Goal: Information Seeking & Learning: Learn about a topic

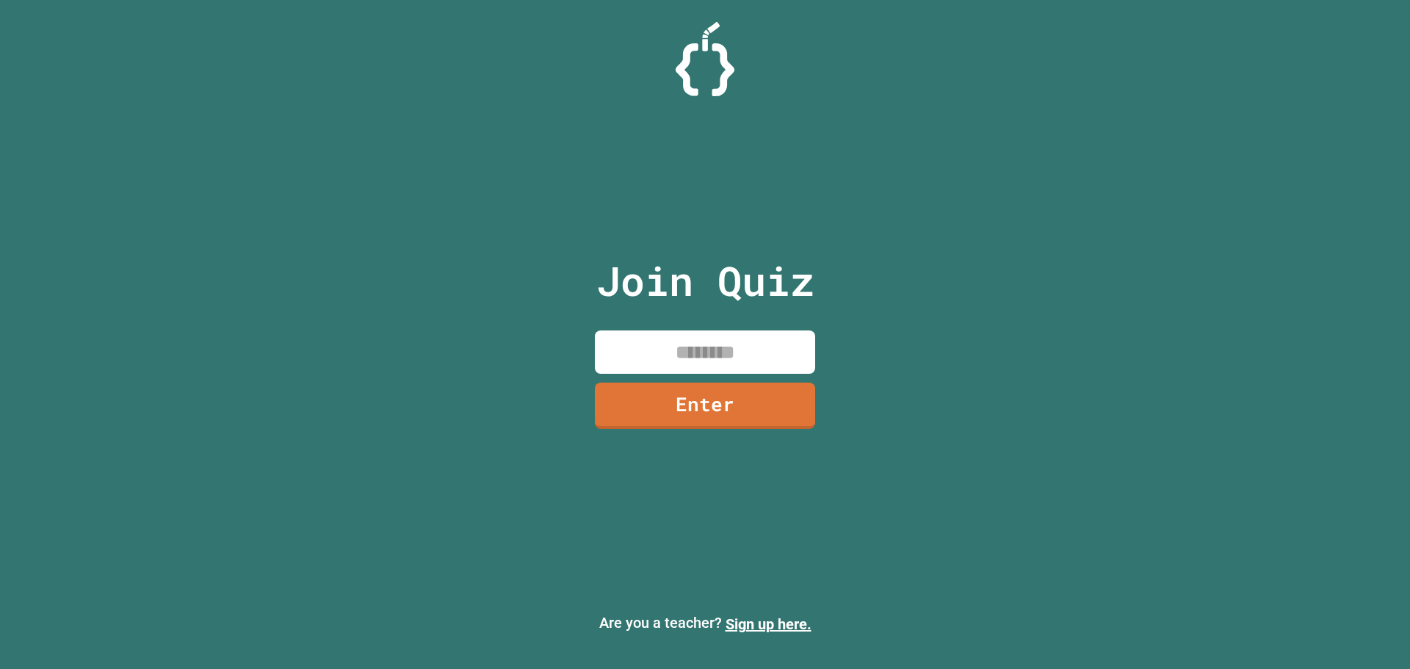
click at [784, 333] on input at bounding box center [705, 352] width 220 height 43
type input "********"
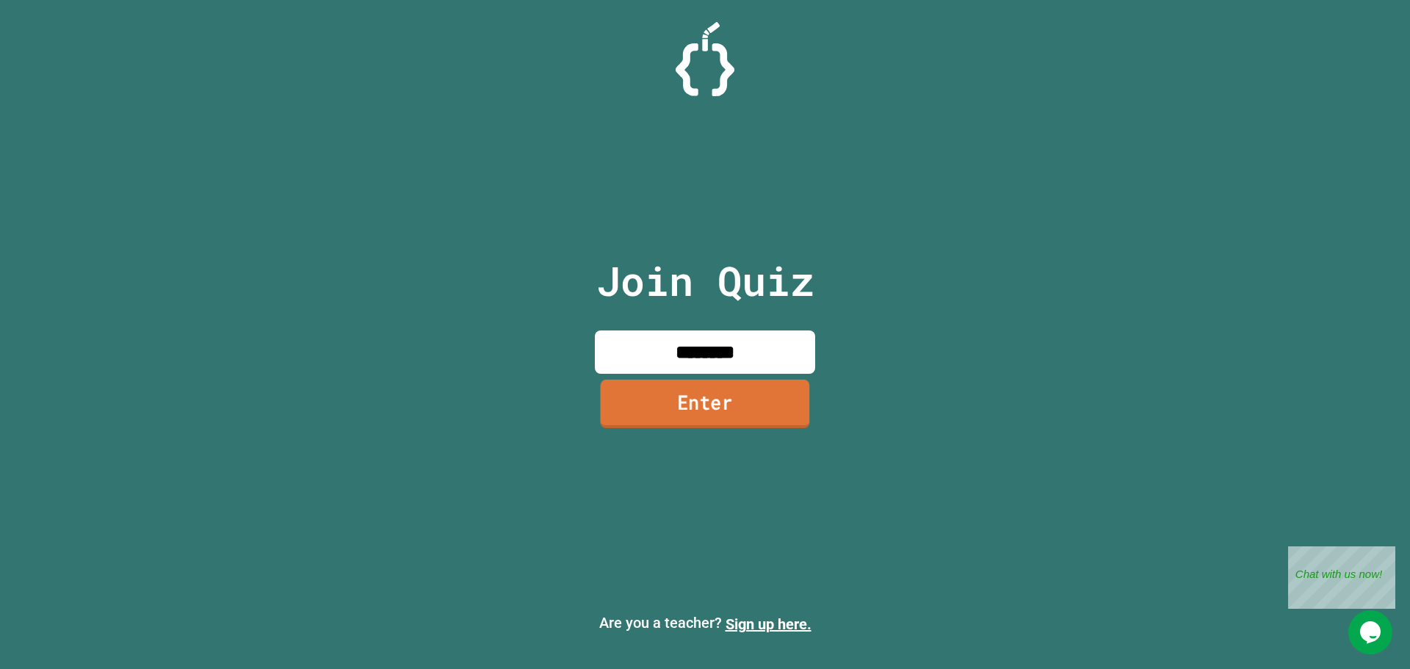
click at [753, 401] on link "Enter" at bounding box center [705, 404] width 209 height 48
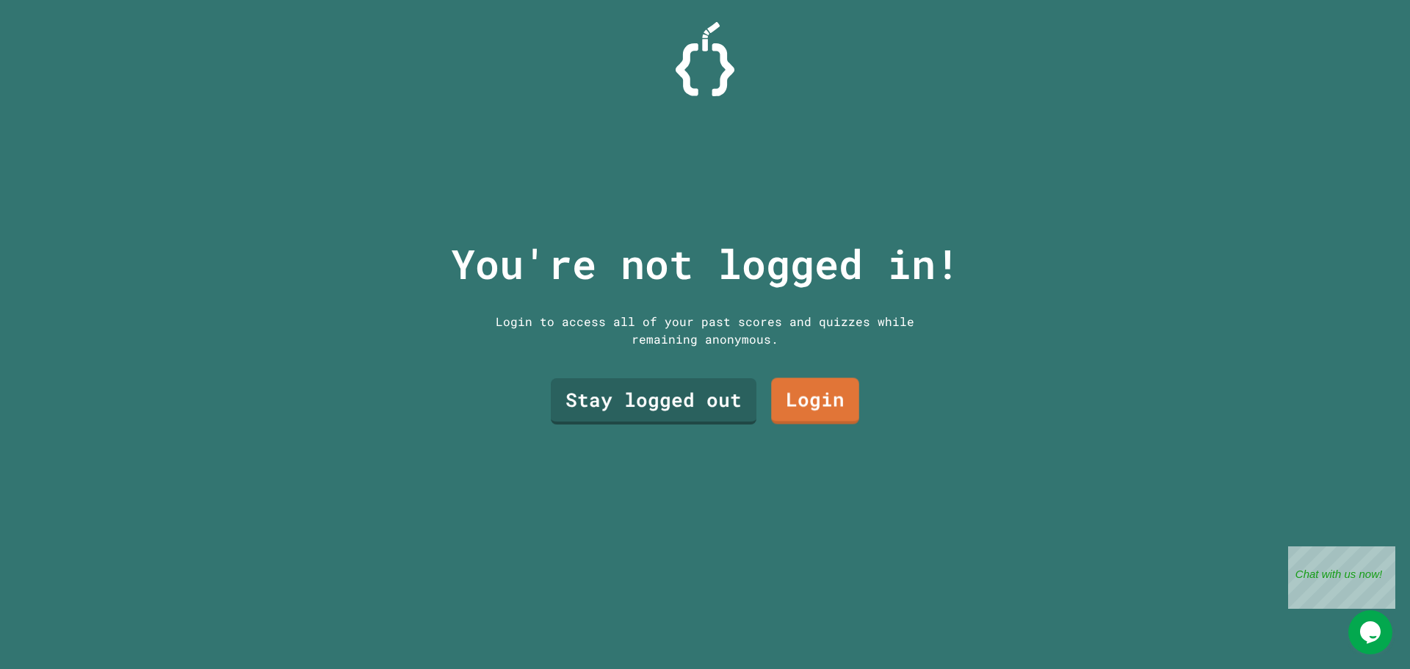
click at [815, 422] on div "Stay logged out Login" at bounding box center [705, 401] width 323 height 61
click at [817, 415] on link "Login" at bounding box center [815, 401] width 88 height 46
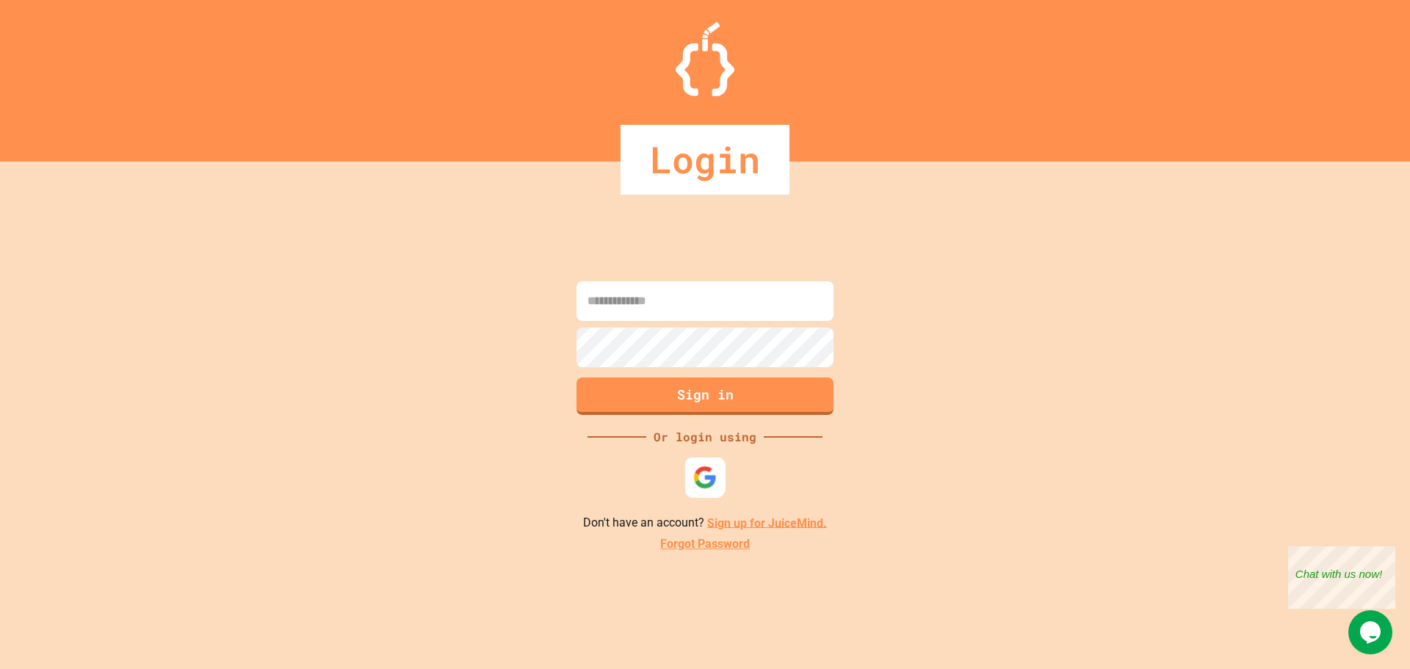
click at [704, 482] on img at bounding box center [705, 477] width 24 height 24
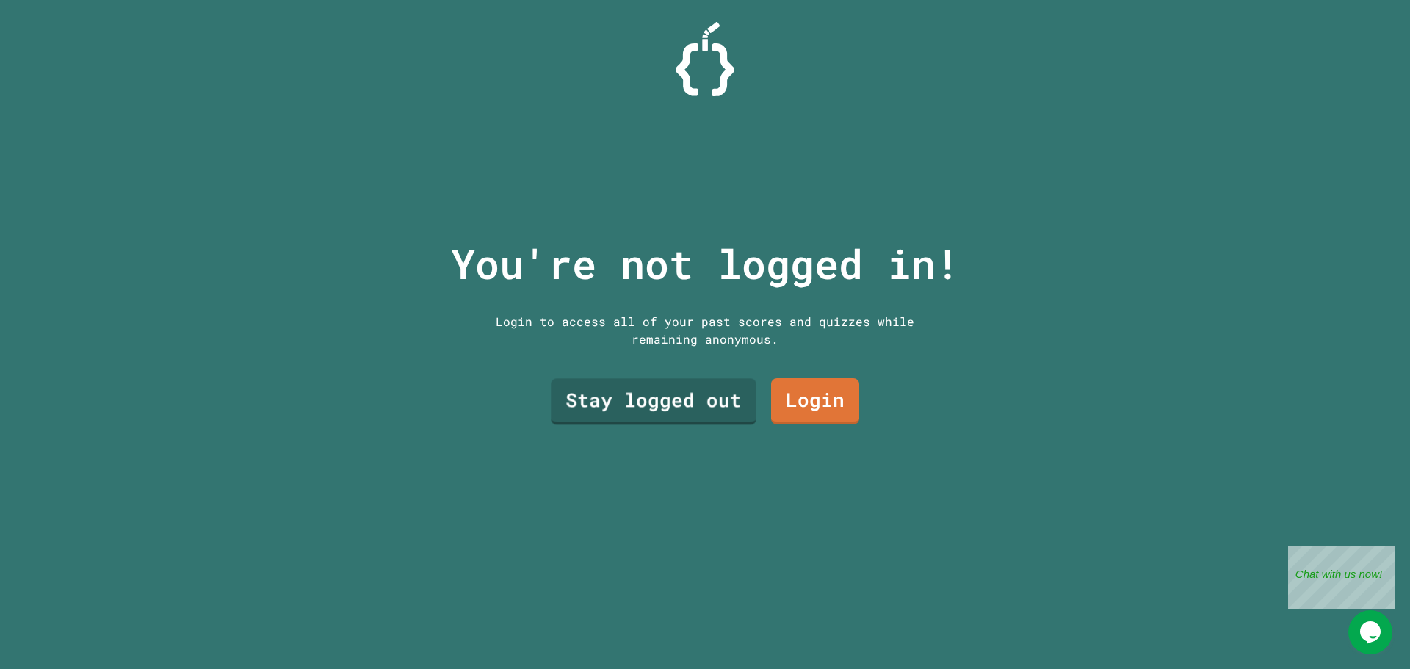
click at [698, 392] on link "Stay logged out" at bounding box center [653, 402] width 205 height 46
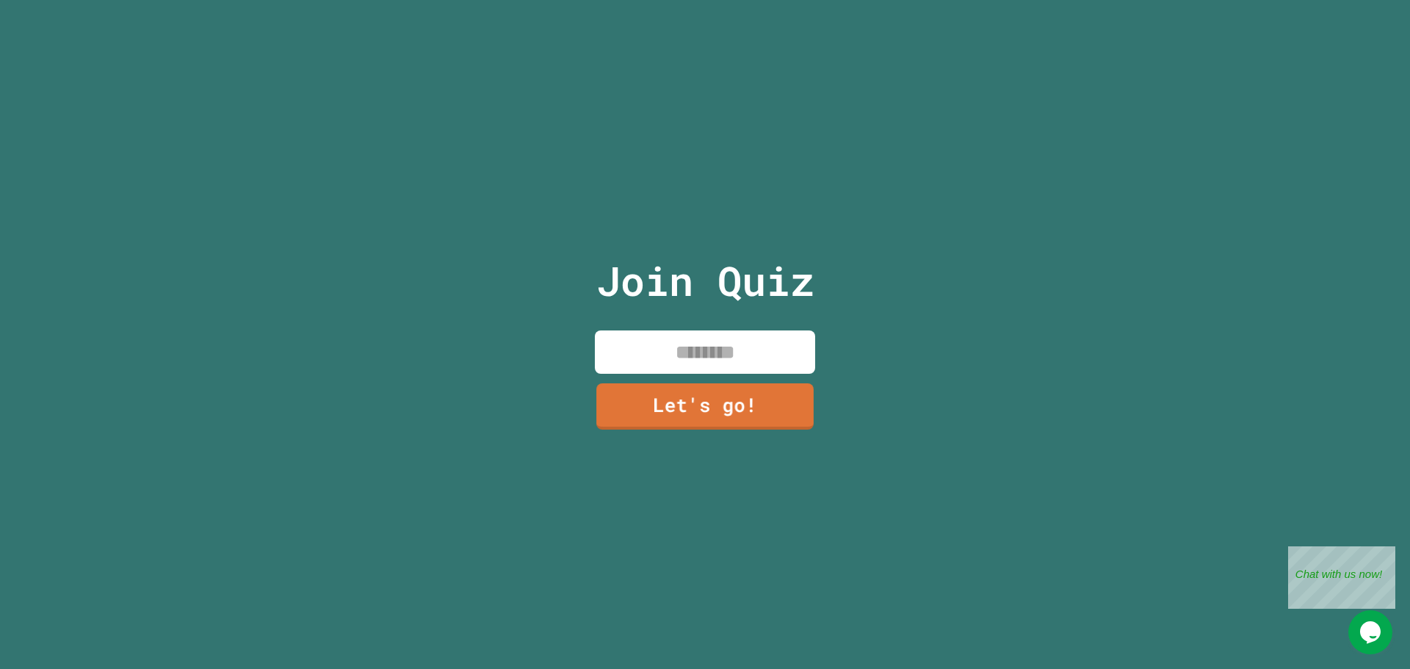
click at [682, 342] on input at bounding box center [705, 352] width 220 height 43
type input "*****"
click at [764, 393] on link "Let's go!" at bounding box center [705, 403] width 200 height 48
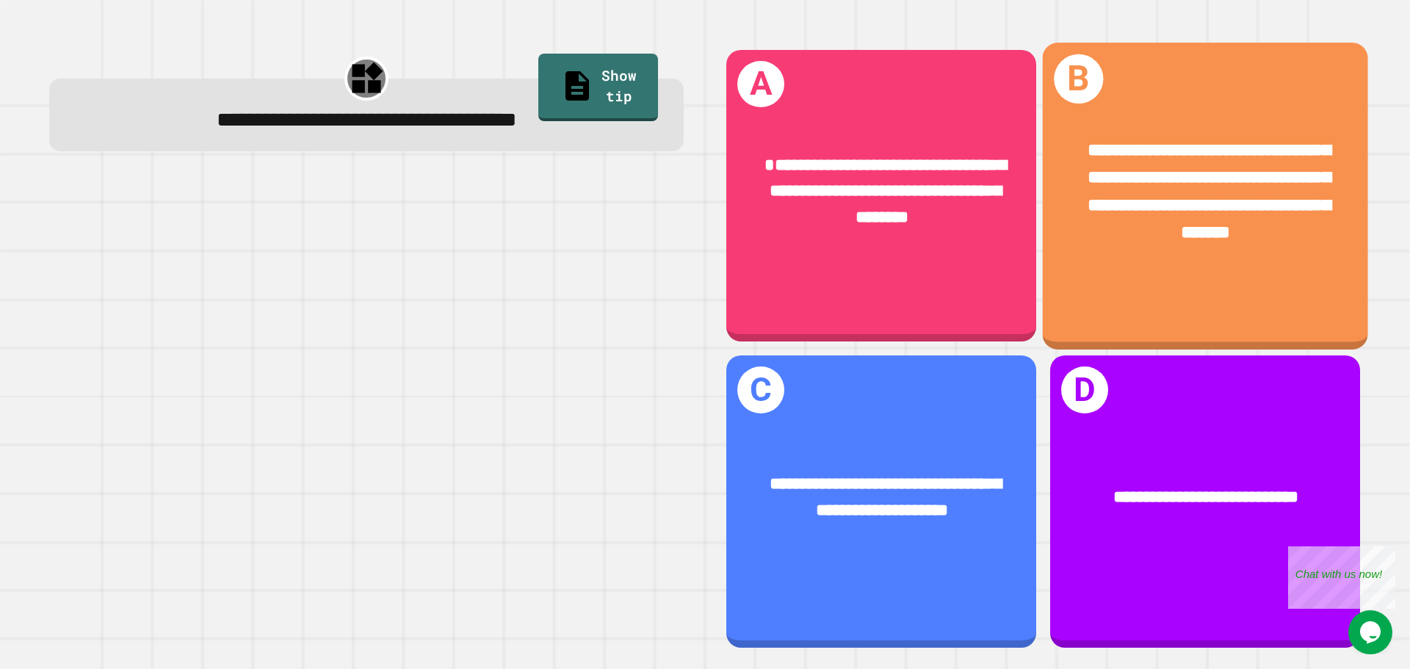
click at [1133, 255] on div "**********" at bounding box center [1205, 191] width 325 height 181
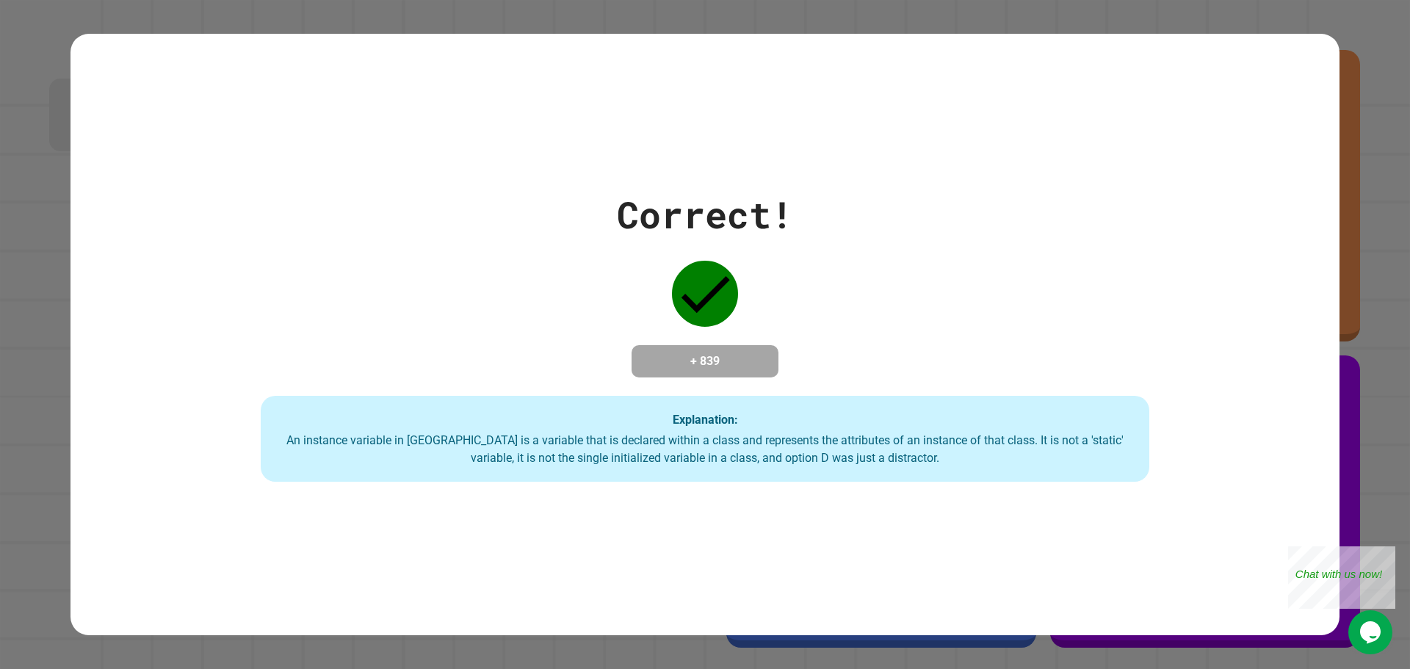
click at [914, 509] on div "Correct! + 839 Explanation: An instance variable in [GEOGRAPHIC_DATA] is a vari…" at bounding box center [705, 335] width 1269 height 602
click at [1389, 557] on div "Close" at bounding box center [1385, 556] width 18 height 18
click at [746, 388] on div "Correct! + 839 Explanation: An instance variable in [GEOGRAPHIC_DATA] is a vari…" at bounding box center [705, 334] width 1269 height 295
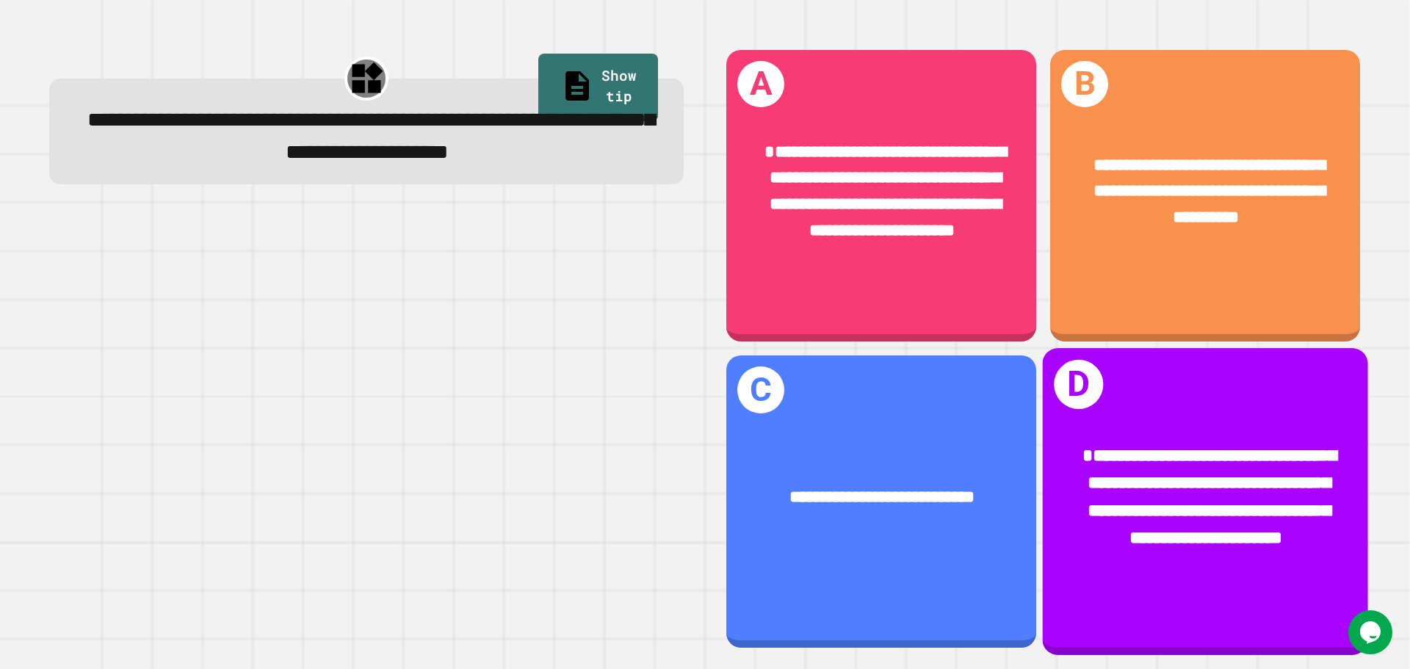
click at [1101, 443] on div "**********" at bounding box center [1205, 498] width 253 height 110
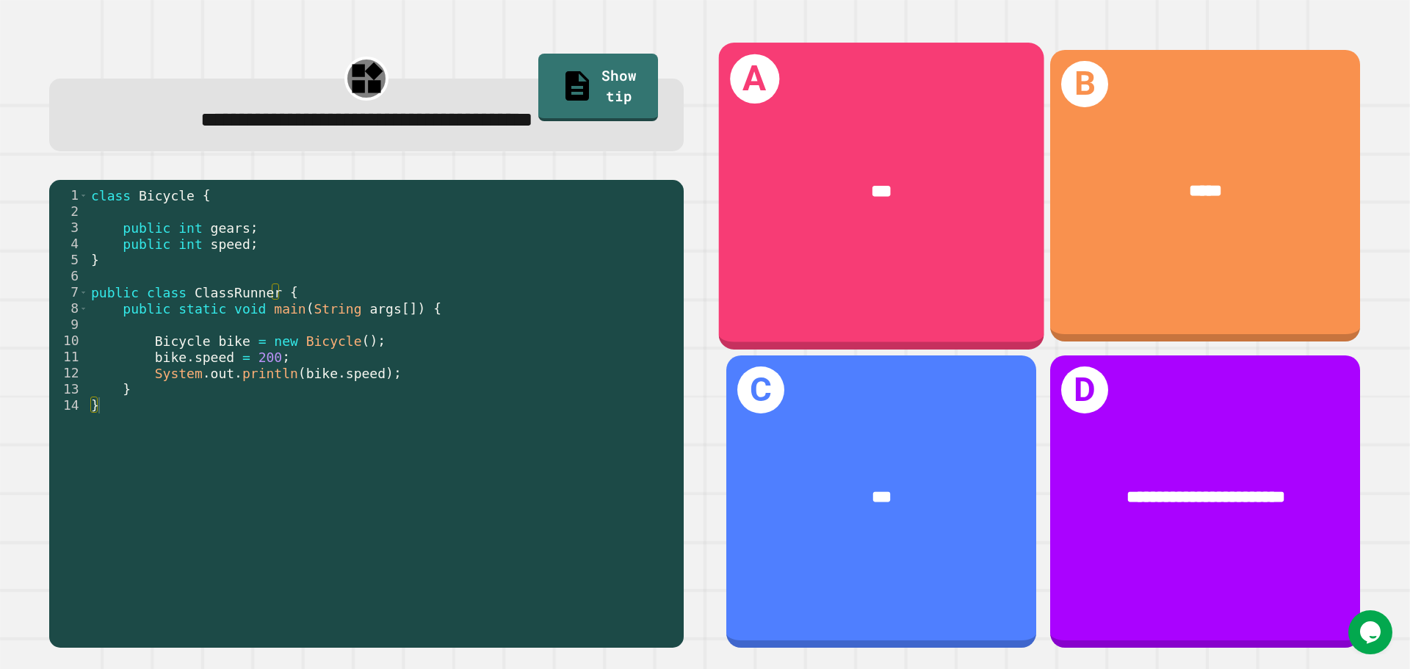
click at [900, 213] on div "***" at bounding box center [881, 192] width 325 height 98
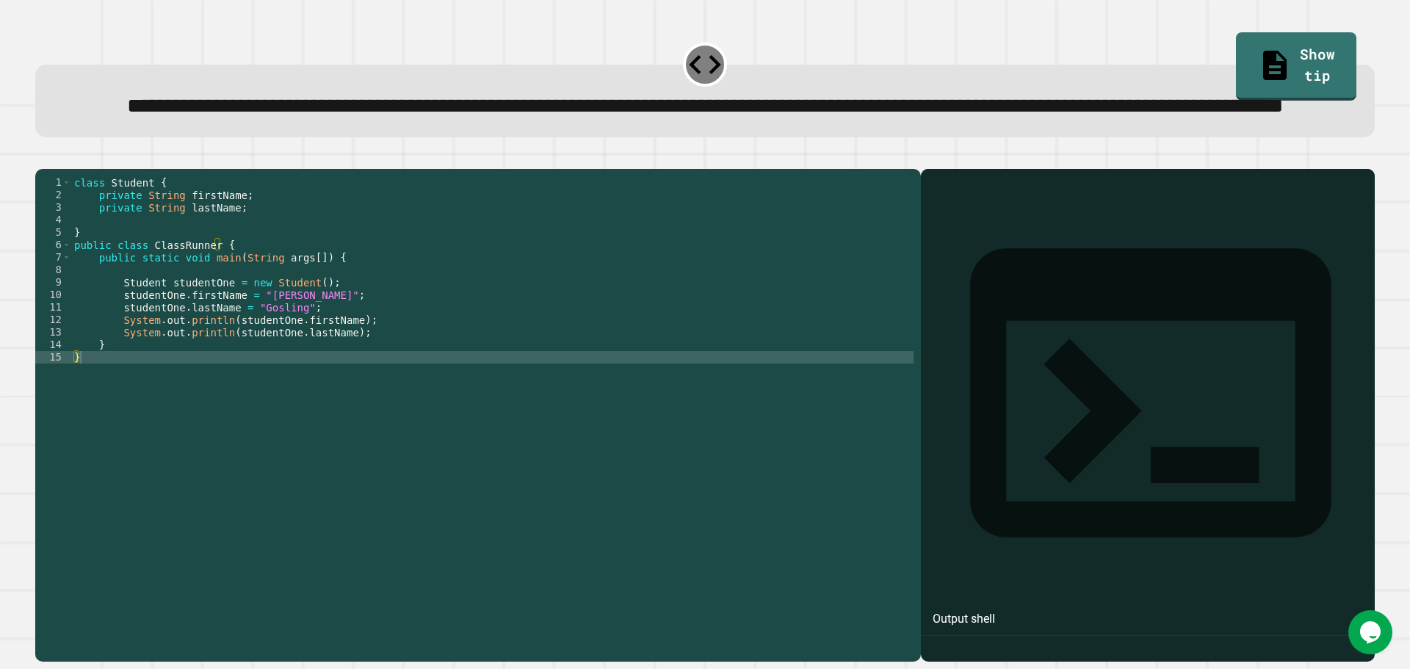
click at [159, 392] on div "class Student { private String firstName ; private String lastName ; } public c…" at bounding box center [492, 382] width 843 height 412
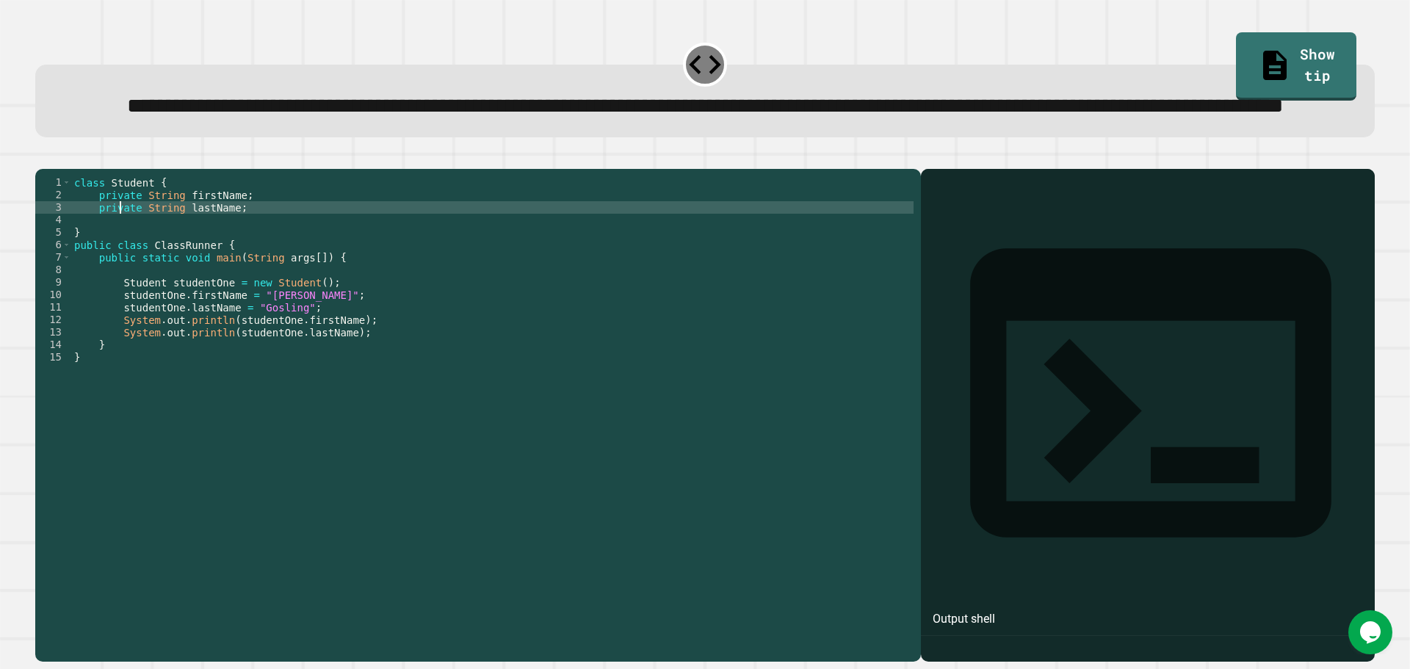
click at [120, 264] on div "class Student { private String firstName ; private String lastName ; } public c…" at bounding box center [492, 382] width 843 height 412
click at [116, 245] on div "class Student { private String firstName ; public String lastName ; } public cl…" at bounding box center [492, 382] width 843 height 412
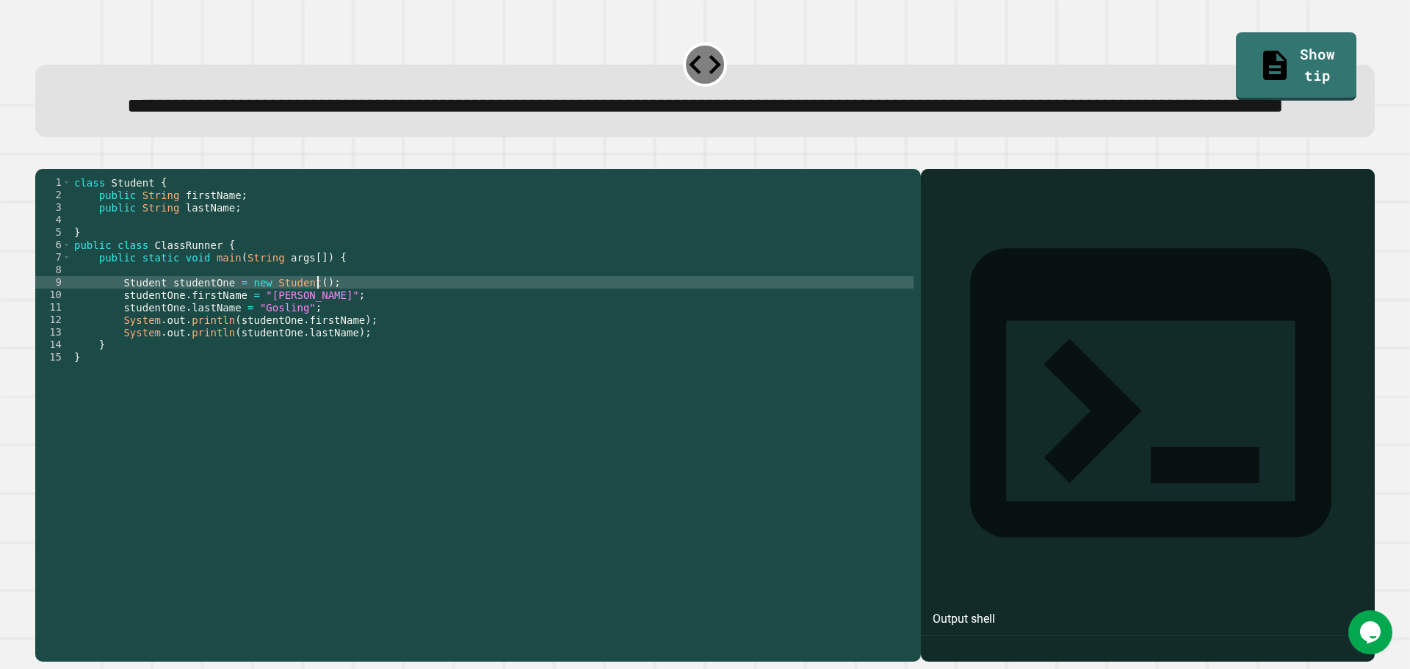
click at [477, 340] on div "class Student { public String firstName ; public String lastName ; } public cla…" at bounding box center [492, 382] width 843 height 412
type textarea "**********"
click at [43, 157] on icon "button" at bounding box center [43, 157] width 0 height 0
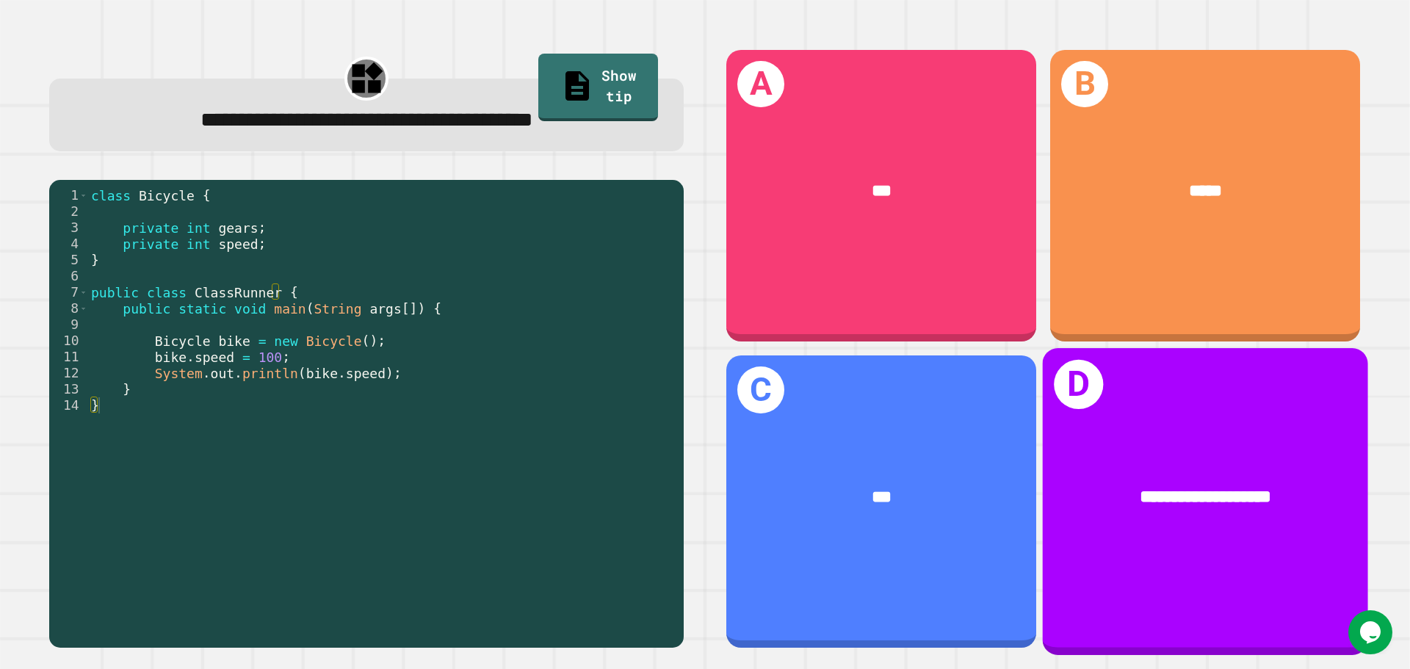
click at [1337, 506] on div "**********" at bounding box center [1205, 498] width 325 height 98
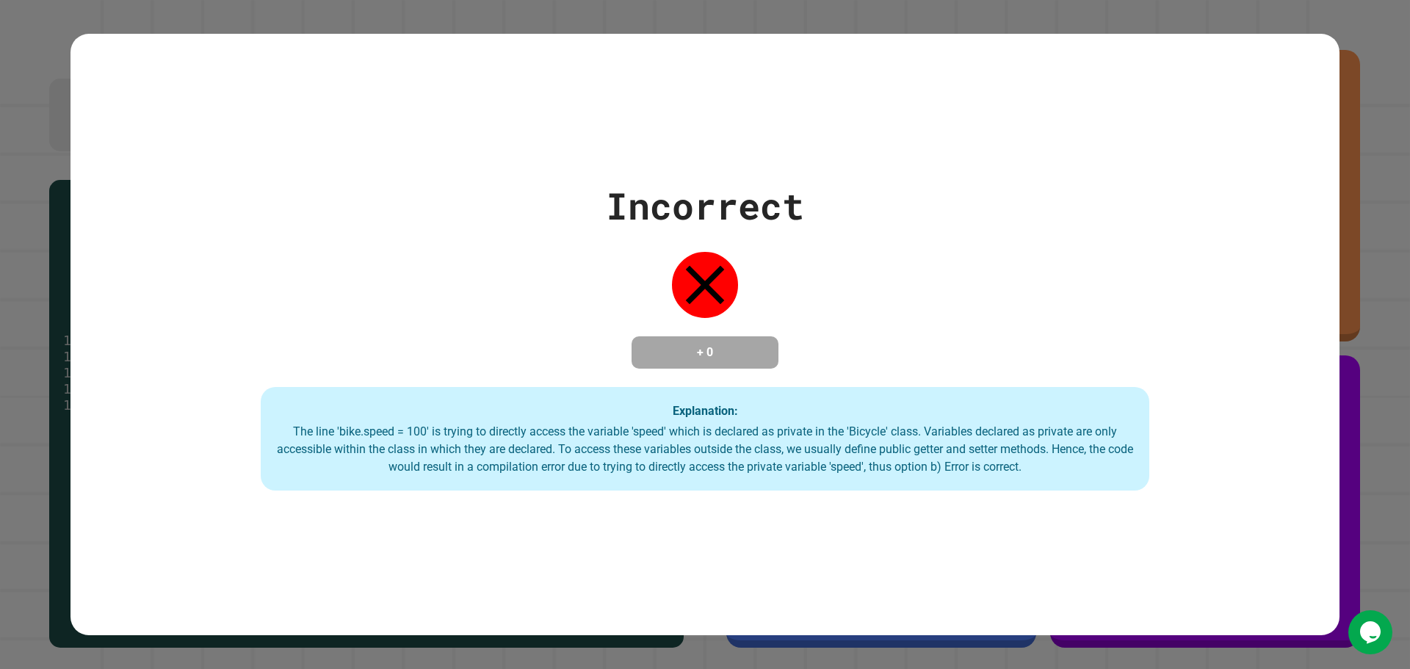
click at [1390, 510] on div "Incorrect + 0 Explanation: The line 'bike.speed = 100' is trying to directly ac…" at bounding box center [705, 334] width 1410 height 669
click at [657, 278] on div "Incorrect + 0 Explanation: The line 'bike.speed = 100' is trying to directly ac…" at bounding box center [705, 334] width 1269 height 313
click at [693, 591] on div "Incorrect + 0 Explanation: The line 'bike.speed = 100' is trying to directly ac…" at bounding box center [705, 335] width 1269 height 602
click at [568, 622] on div "Incorrect + 0 Explanation: The line 'bike.speed = 100' is trying to directly ac…" at bounding box center [705, 335] width 1269 height 602
click at [559, 637] on div "Incorrect + 0 Explanation: The line 'bike.speed = 100' is trying to directly ac…" at bounding box center [705, 334] width 1410 height 669
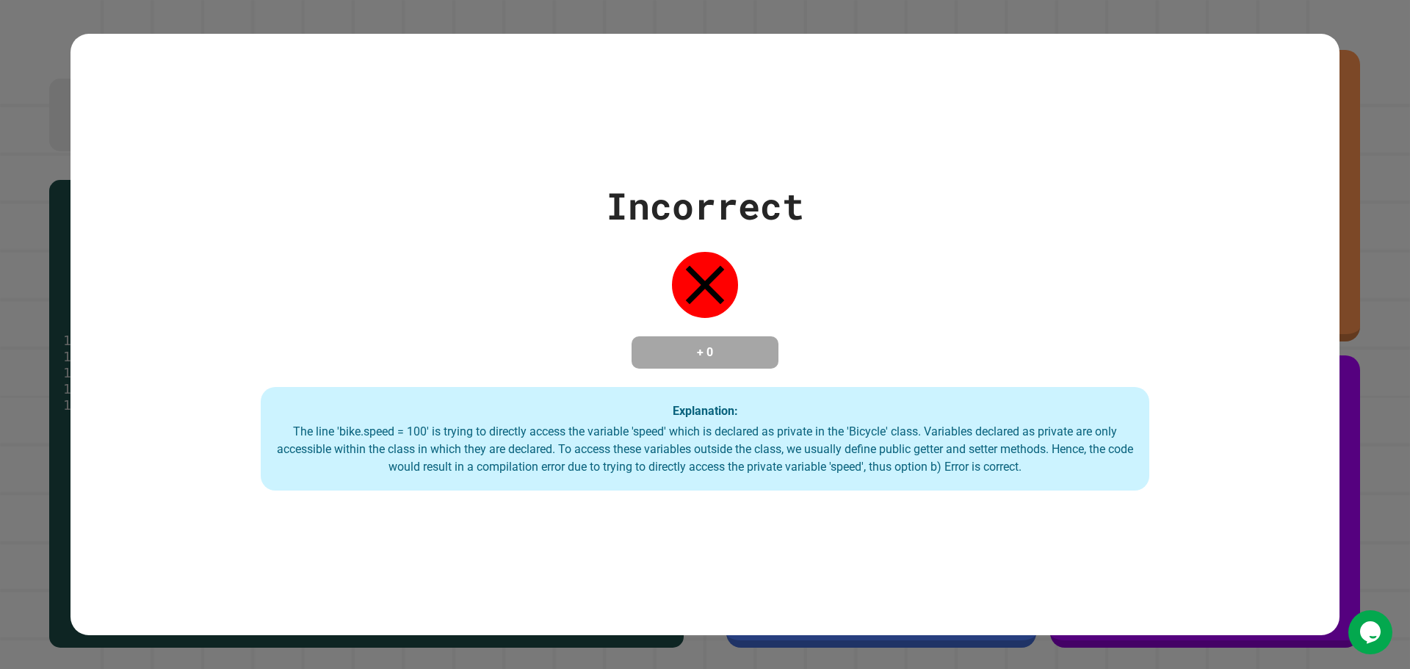
drag, startPoint x: 869, startPoint y: 480, endPoint x: 782, endPoint y: 488, distance: 87.1
click at [851, 483] on div "Explanation: The line 'bike.speed = 100' is trying to directly access the varia…" at bounding box center [705, 439] width 889 height 104
drag, startPoint x: 701, startPoint y: 497, endPoint x: 735, endPoint y: 590, distance: 99.0
click at [701, 522] on div "Incorrect + 0 Explanation: The line 'bike.speed = 100' is trying to directly ac…" at bounding box center [705, 335] width 1269 height 602
click at [1005, 643] on div "Incorrect + 0 Explanation: The line 'bike.speed = 100' is trying to directly ac…" at bounding box center [705, 334] width 1410 height 669
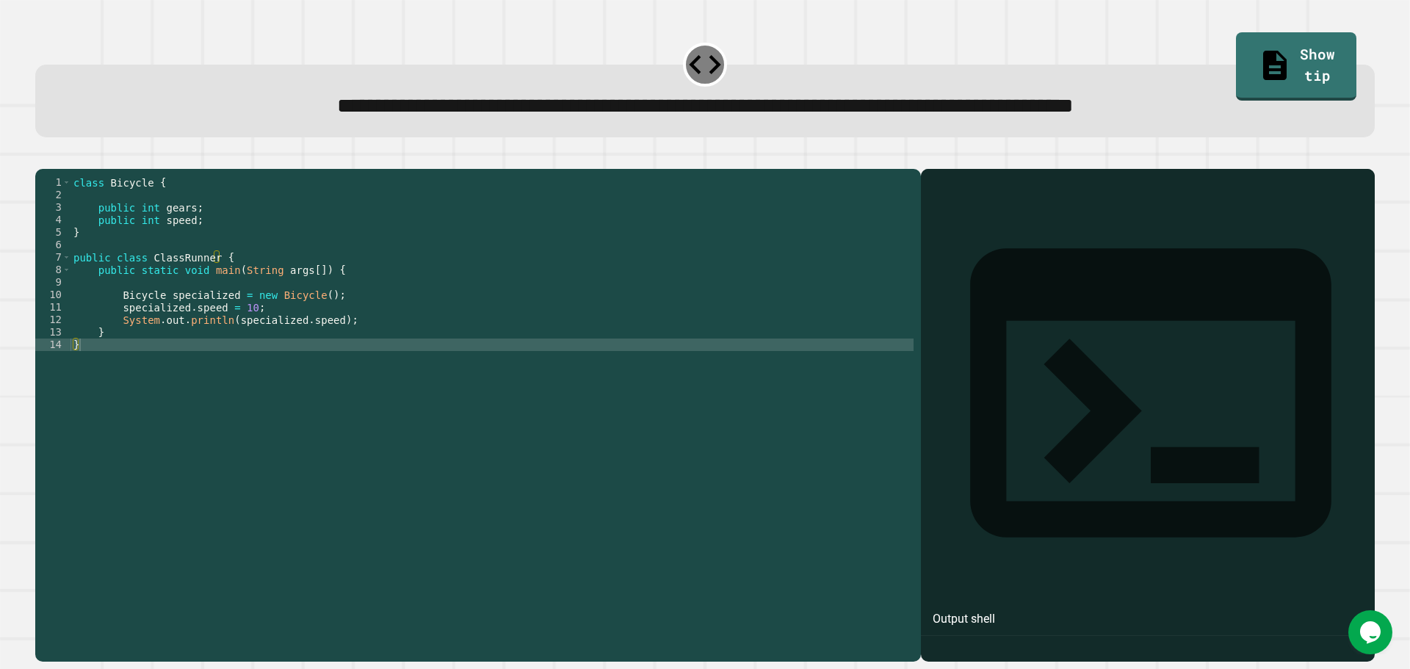
click at [234, 326] on div "class Bicycle { public int gears ; public int speed ; } public class ClassRunne…" at bounding box center [492, 401] width 843 height 450
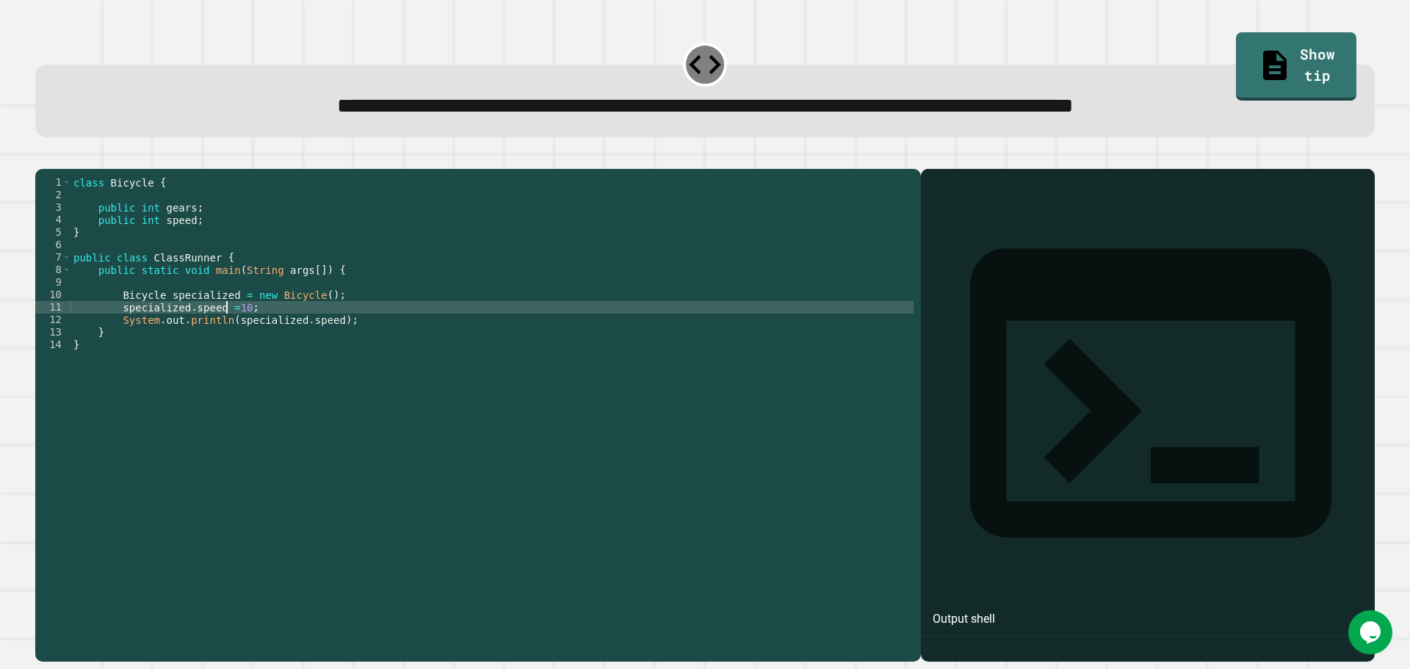
scroll to position [0, 11]
click at [239, 328] on div "class Bicycle { public int gears ; public int speed ; } public class ClassRunne…" at bounding box center [492, 401] width 843 height 450
type textarea "**********"
click at [57, 170] on icon "button" at bounding box center [52, 166] width 8 height 10
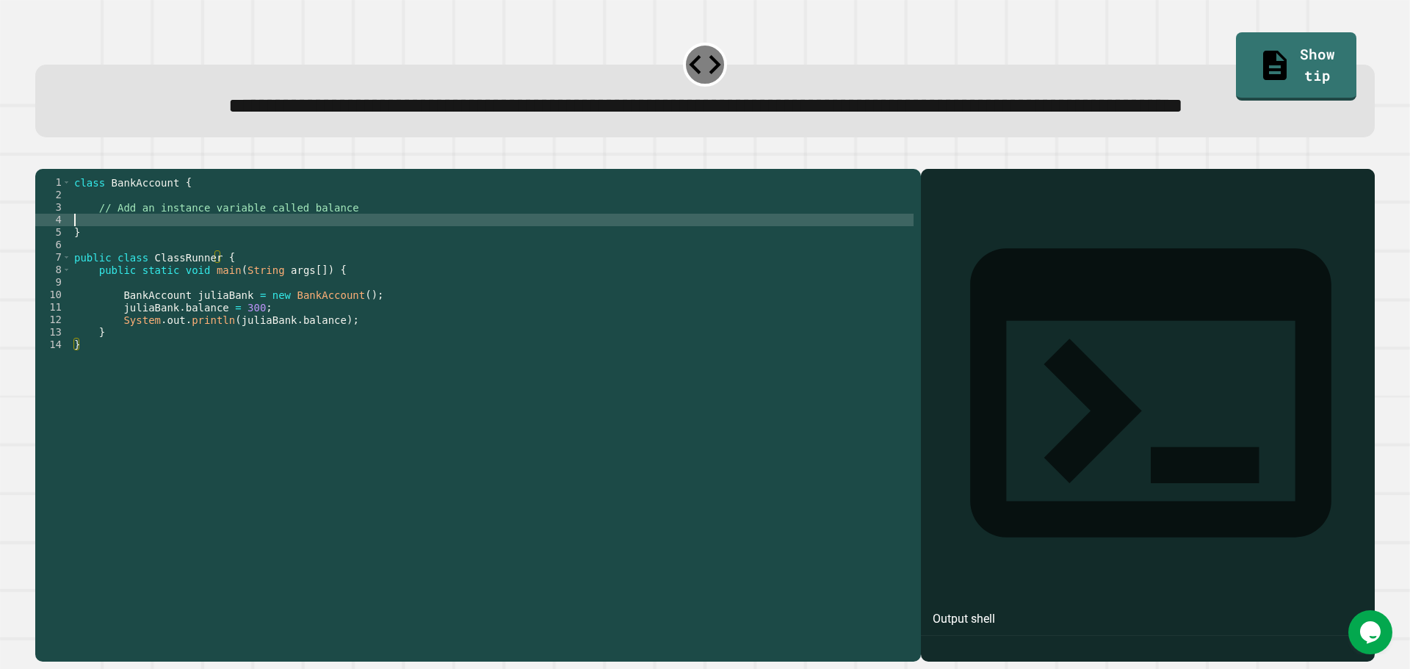
click at [168, 273] on div "class BankAccount { // Add an instance variable called balance } public class C…" at bounding box center [492, 382] width 843 height 412
type textarea "*"
click at [57, 171] on icon "button" at bounding box center [52, 166] width 8 height 10
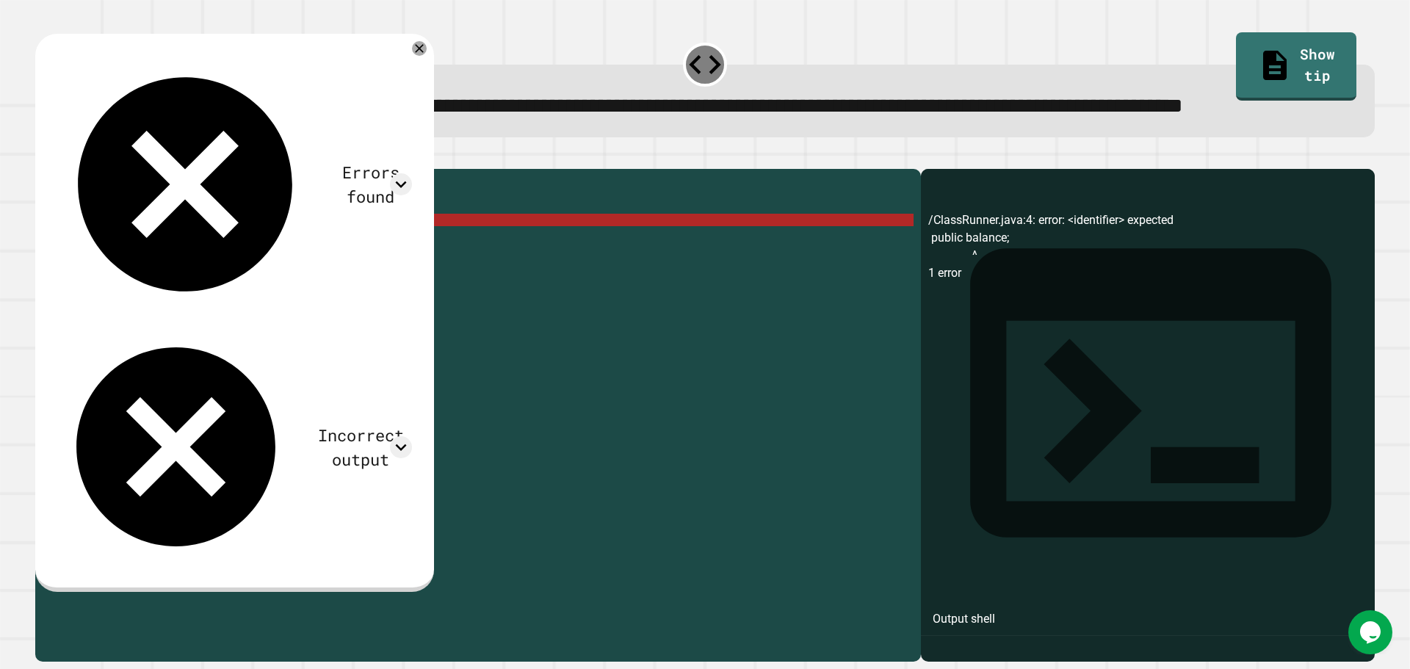
click at [434, 92] on div "Errors found /ClassRunner.java:4: error: <identifier> expected public balance; …" at bounding box center [234, 313] width 399 height 558
click at [425, 54] on icon at bounding box center [419, 48] width 10 height 10
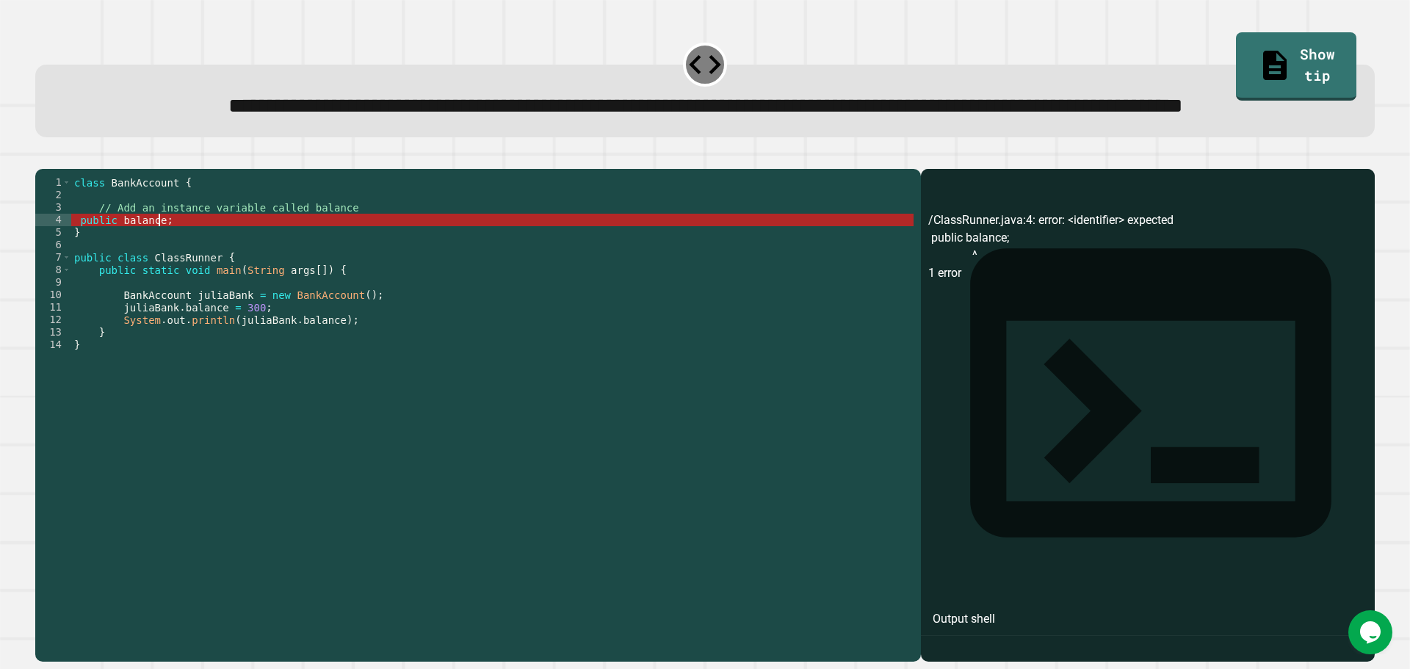
click at [159, 278] on div "class BankAccount { // Add an instance variable called balance public balance ;…" at bounding box center [492, 382] width 843 height 412
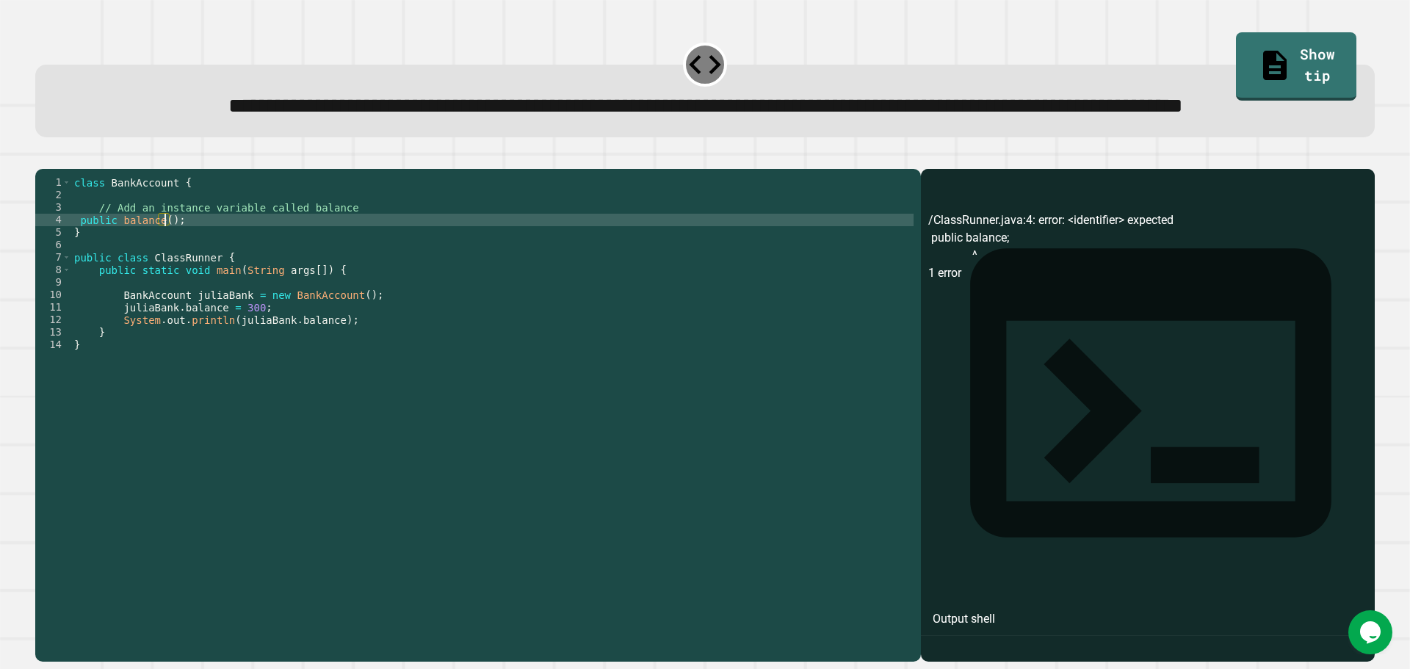
click at [43, 157] on button "button" at bounding box center [43, 157] width 0 height 0
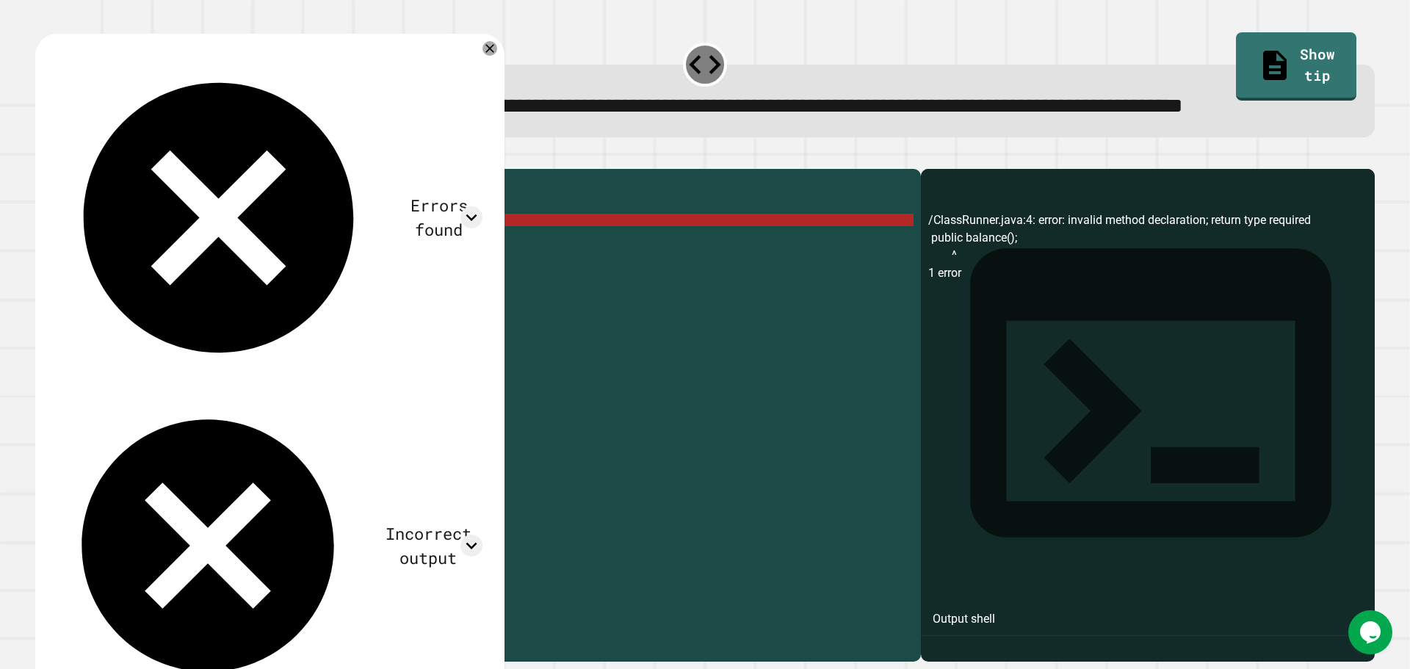
click at [170, 278] on div "class BankAccount { // Add an instance variable called balance public balance (…" at bounding box center [492, 382] width 843 height 412
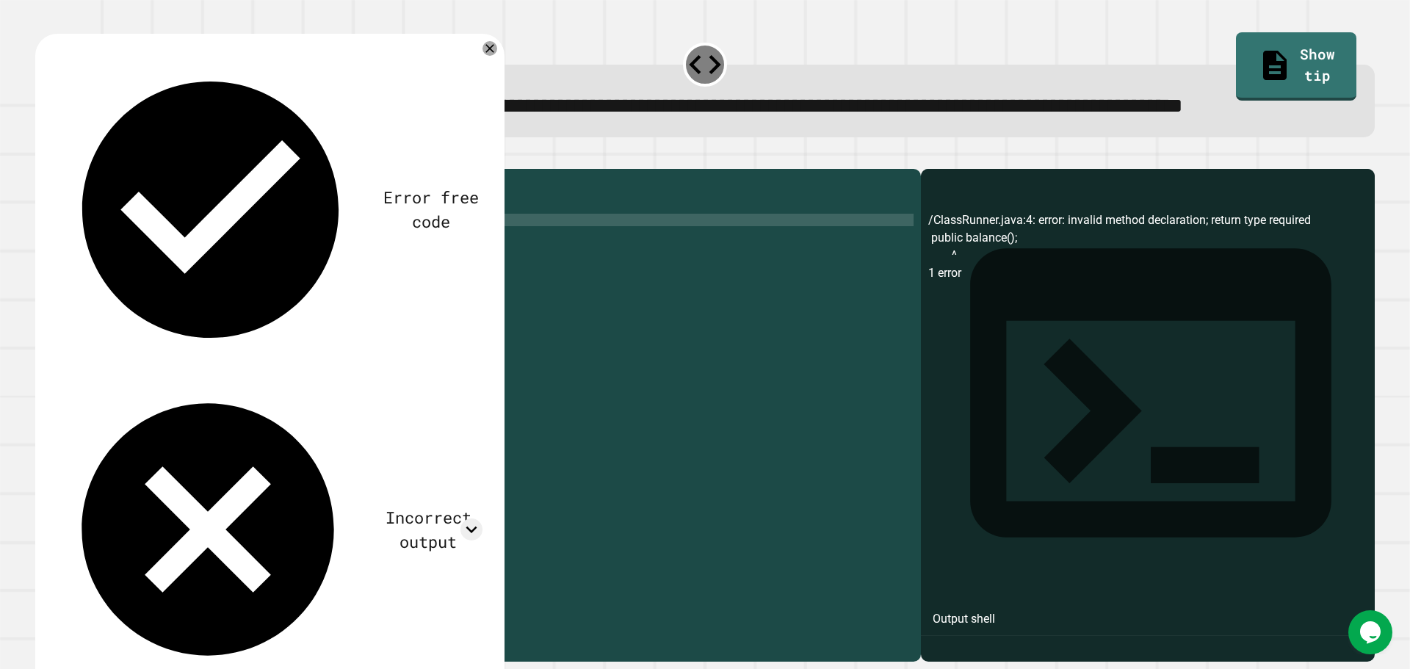
click at [496, 94] on div "Error free code /ClassRunner.java:4: error: invalid method declaration; return …" at bounding box center [269, 370] width 469 height 673
click at [491, 57] on icon at bounding box center [490, 49] width 18 height 18
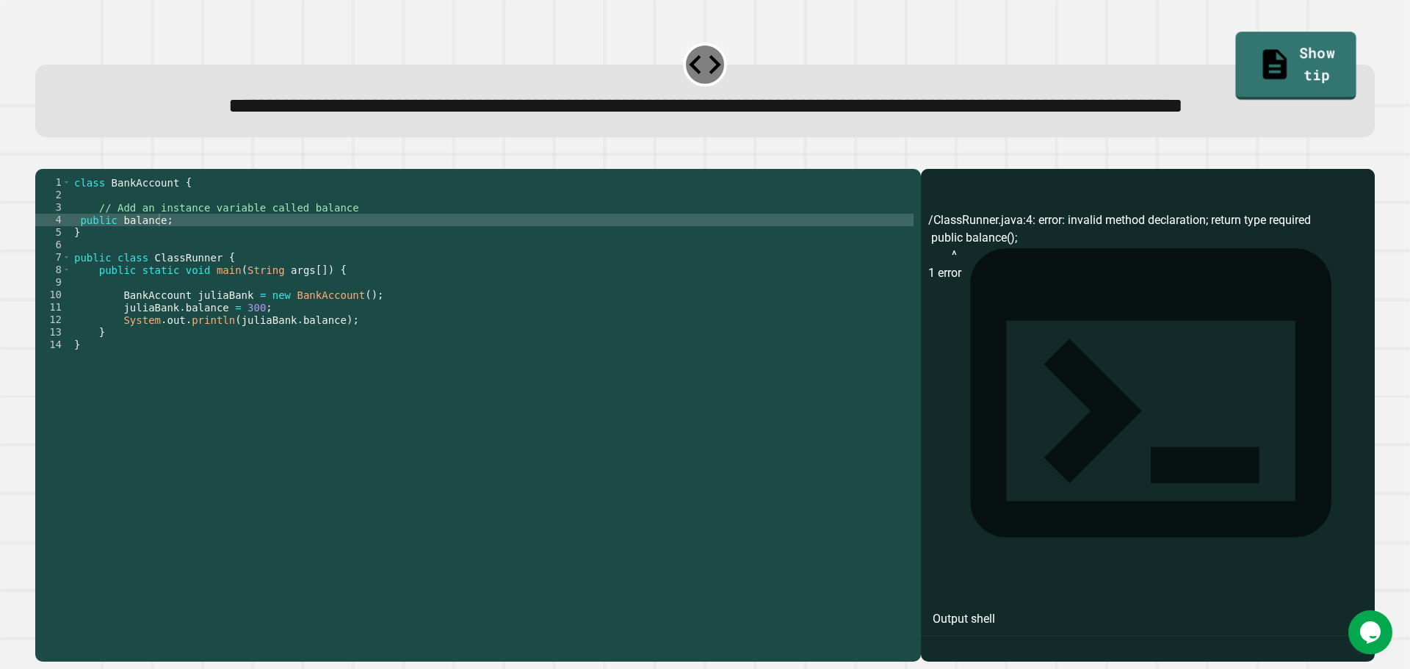
click at [1307, 60] on link "Show tip" at bounding box center [1296, 66] width 120 height 68
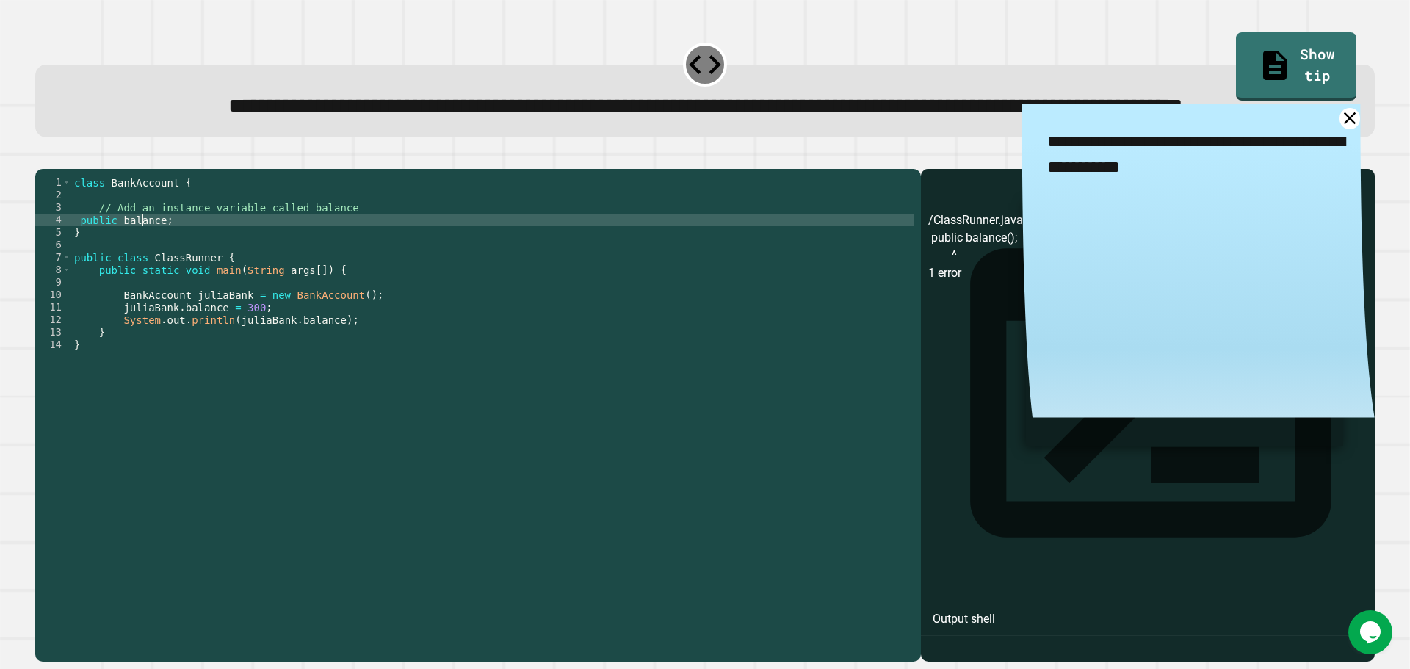
click at [143, 278] on div "class BankAccount { // Add an instance variable called balance public balance ;…" at bounding box center [492, 382] width 843 height 412
click at [118, 279] on div "class BankAccount { // Add an instance variable called balance public balance ;…" at bounding box center [492, 382] width 843 height 412
type textarea "**********"
click at [57, 171] on icon "button" at bounding box center [52, 166] width 8 height 10
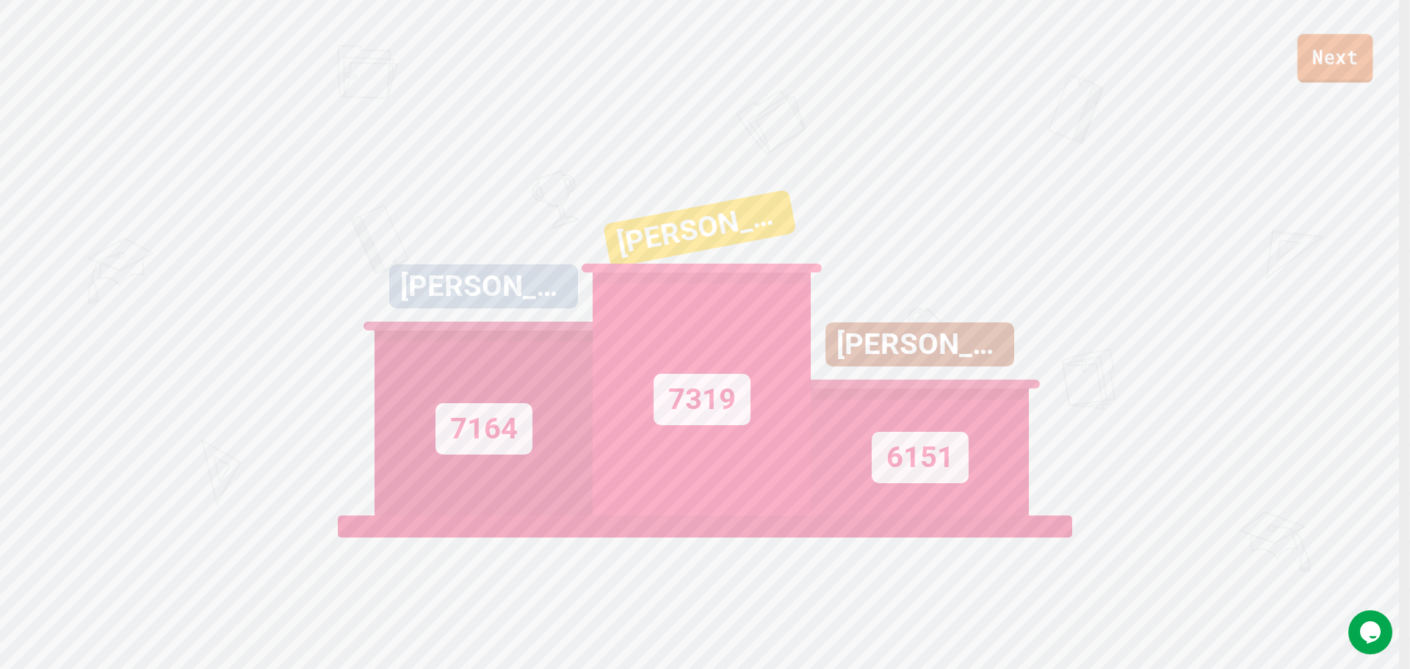
click at [1317, 51] on link "Next" at bounding box center [1336, 58] width 76 height 48
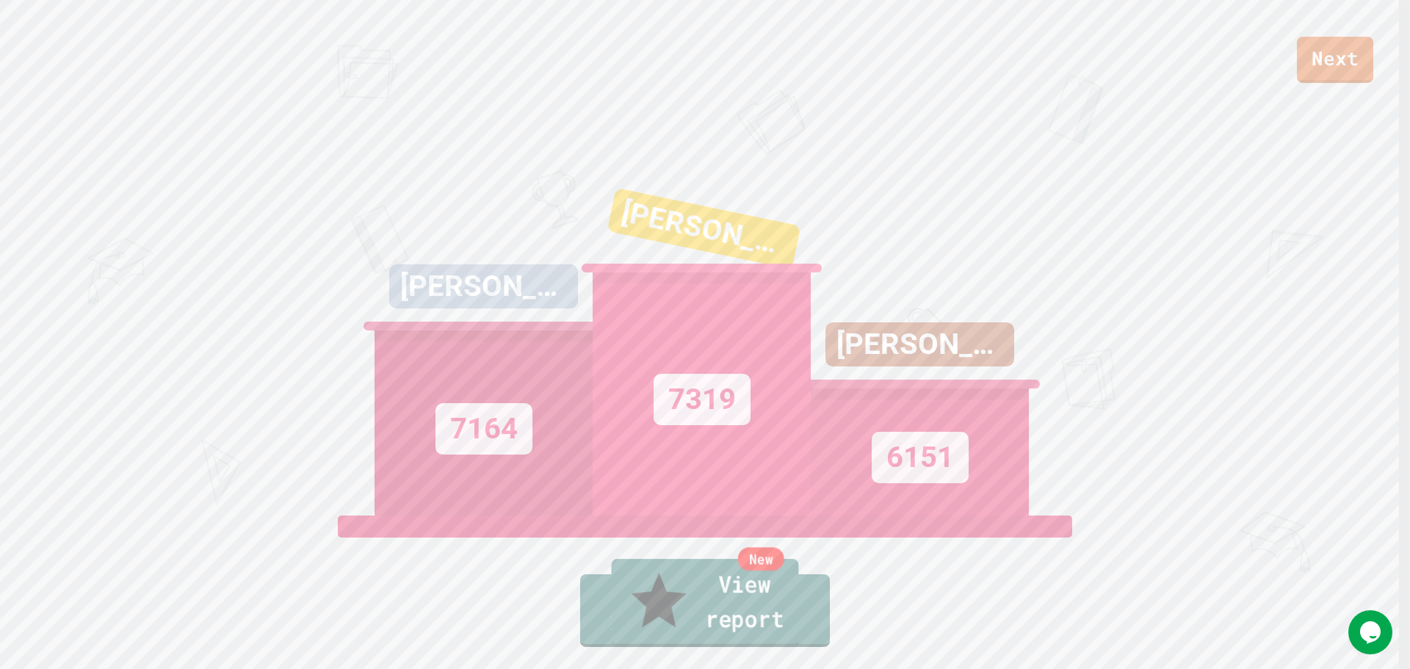
click at [719, 632] on link "New View report" at bounding box center [705, 603] width 187 height 88
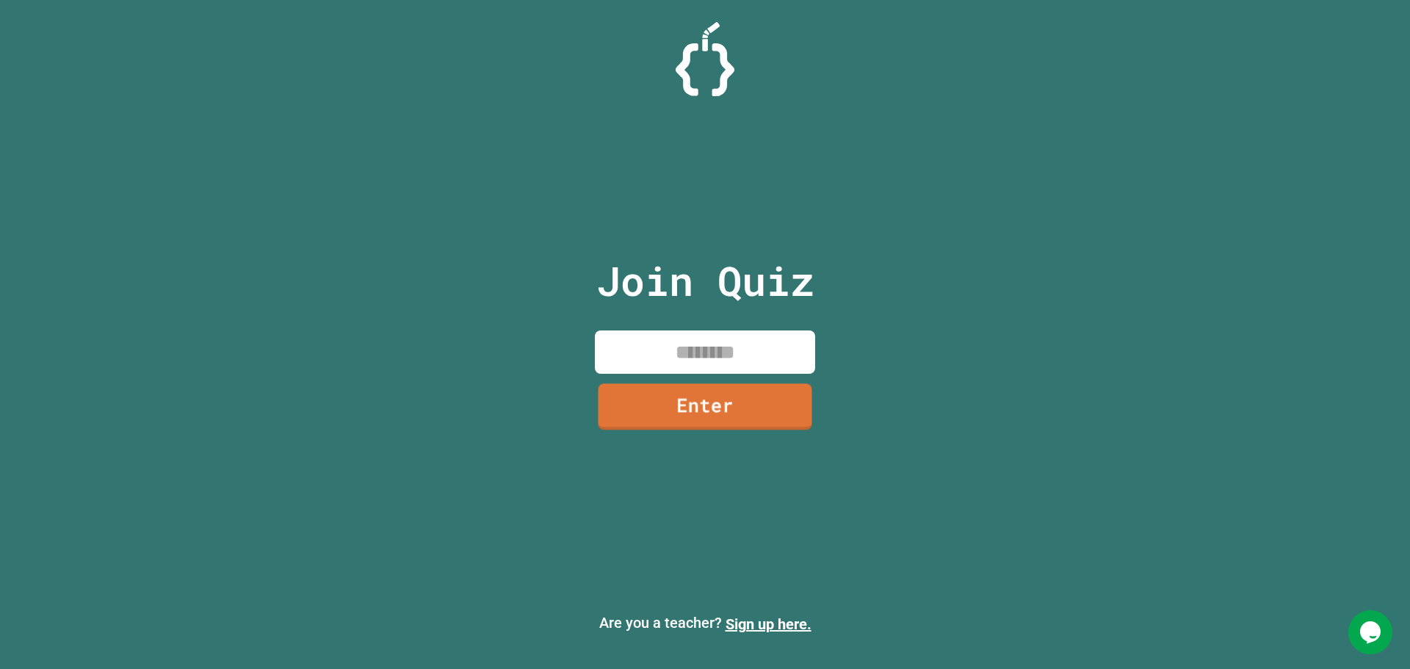
click at [713, 356] on input at bounding box center [705, 352] width 220 height 43
type input "*"
type input "********"
click at [745, 397] on link "Enter" at bounding box center [705, 404] width 223 height 48
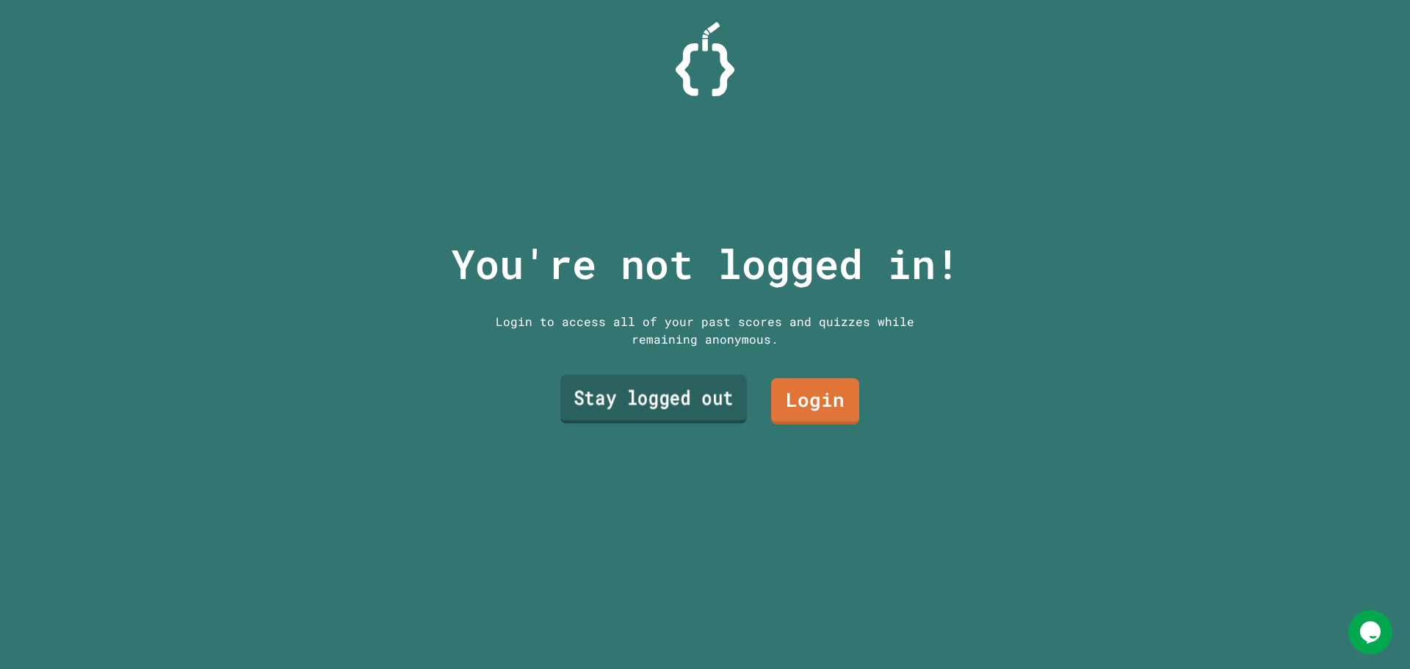
click at [693, 403] on link "Stay logged out" at bounding box center [653, 399] width 187 height 48
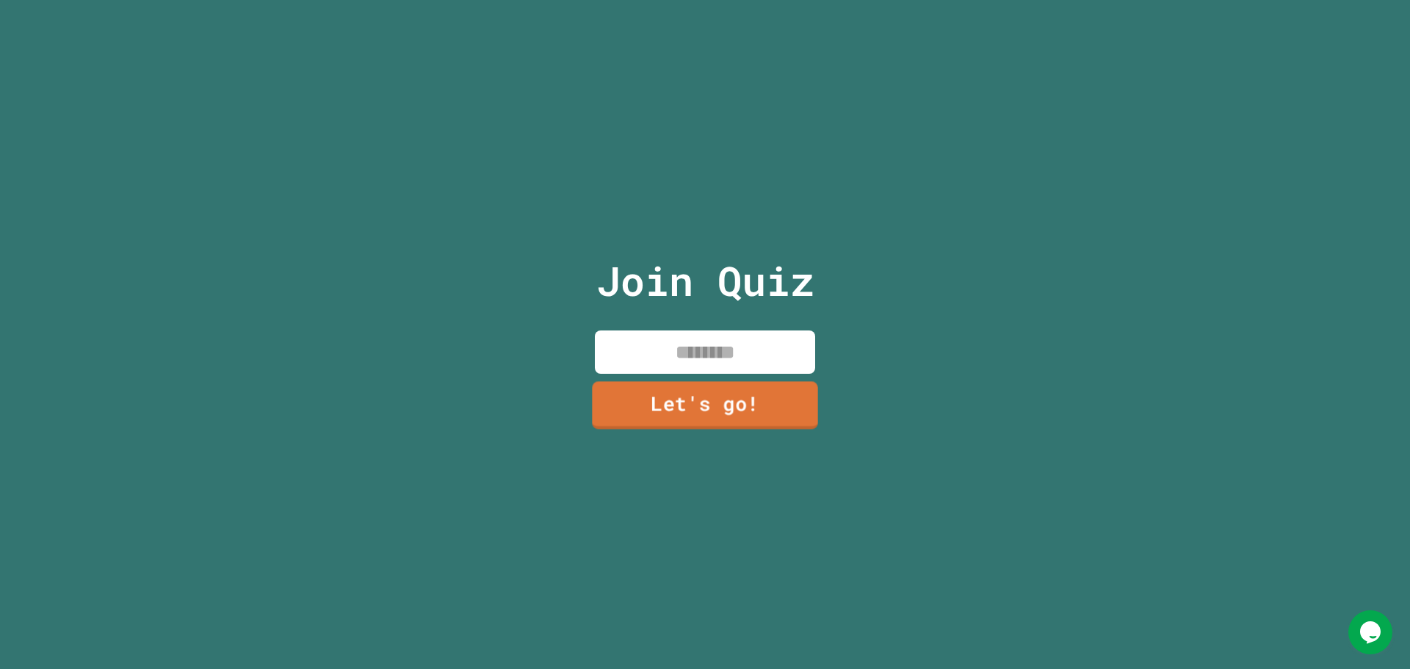
click at [704, 338] on input at bounding box center [705, 352] width 220 height 43
type input "*****"
click at [737, 383] on link "Let's go!" at bounding box center [704, 404] width 217 height 48
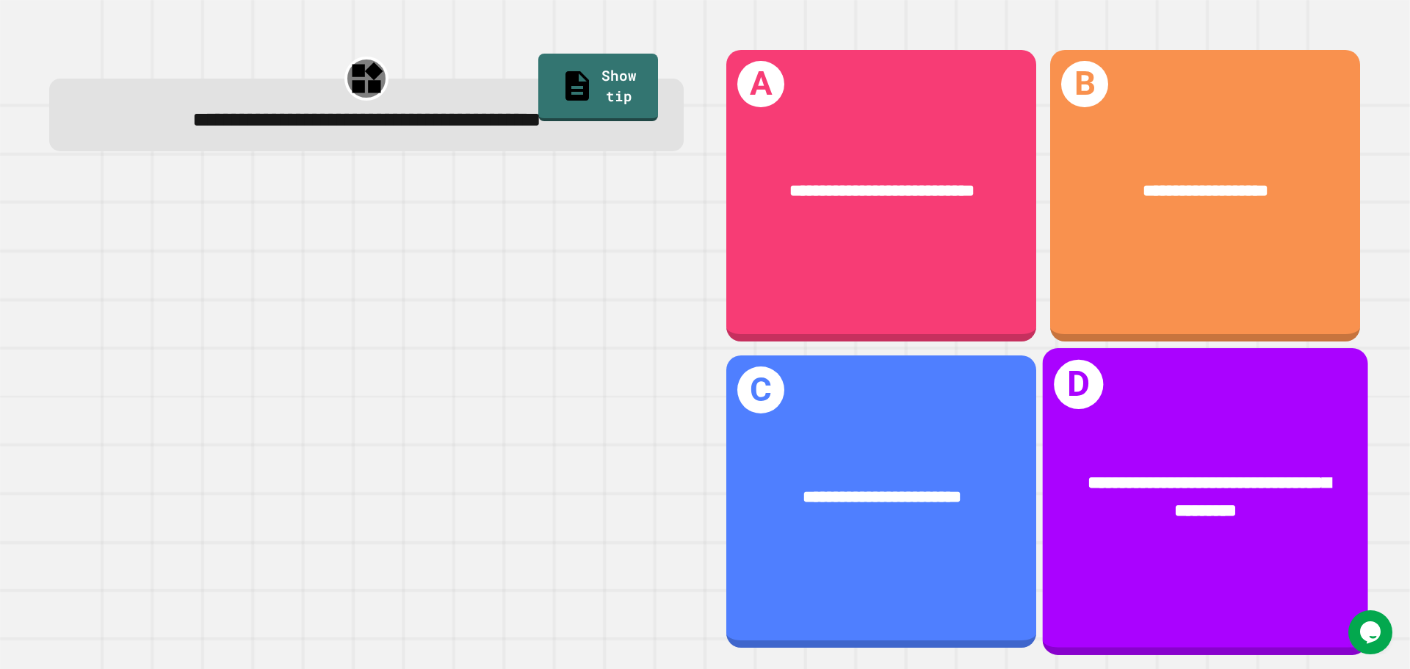
click at [1210, 486] on span "**********" at bounding box center [1209, 498] width 243 height 46
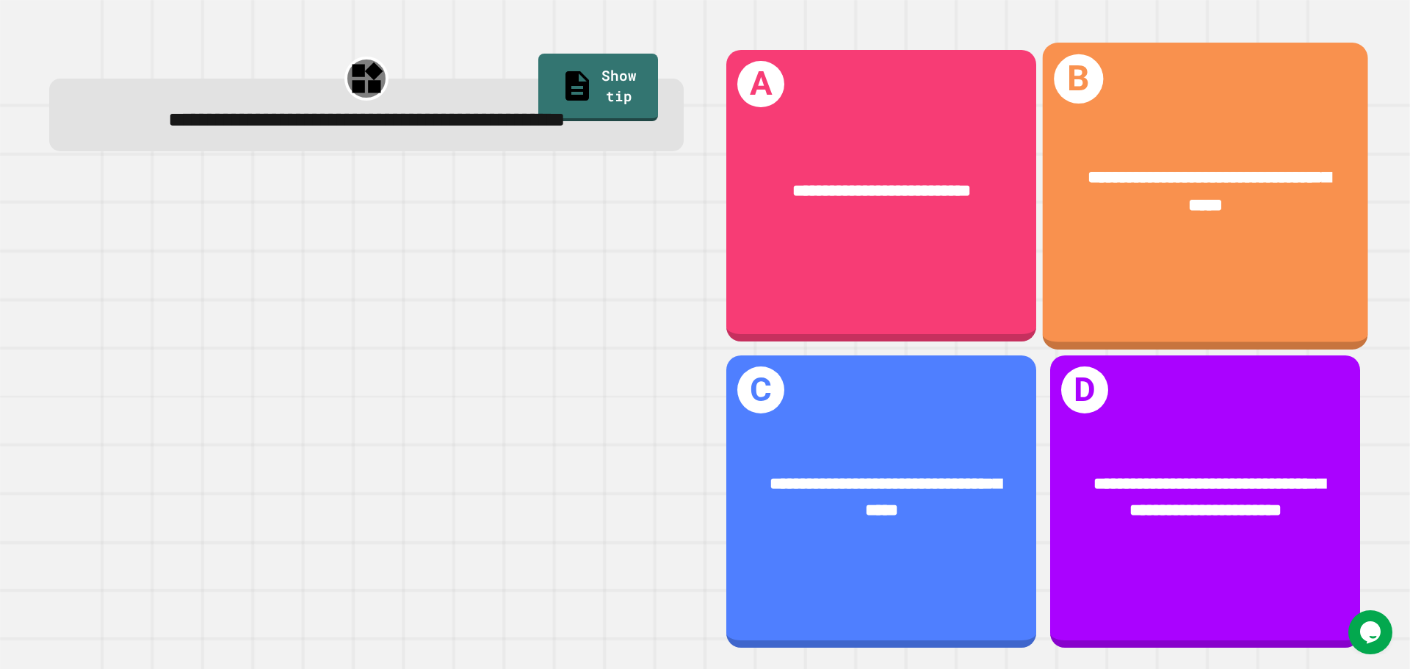
click at [1185, 280] on div "**********" at bounding box center [1205, 196] width 325 height 306
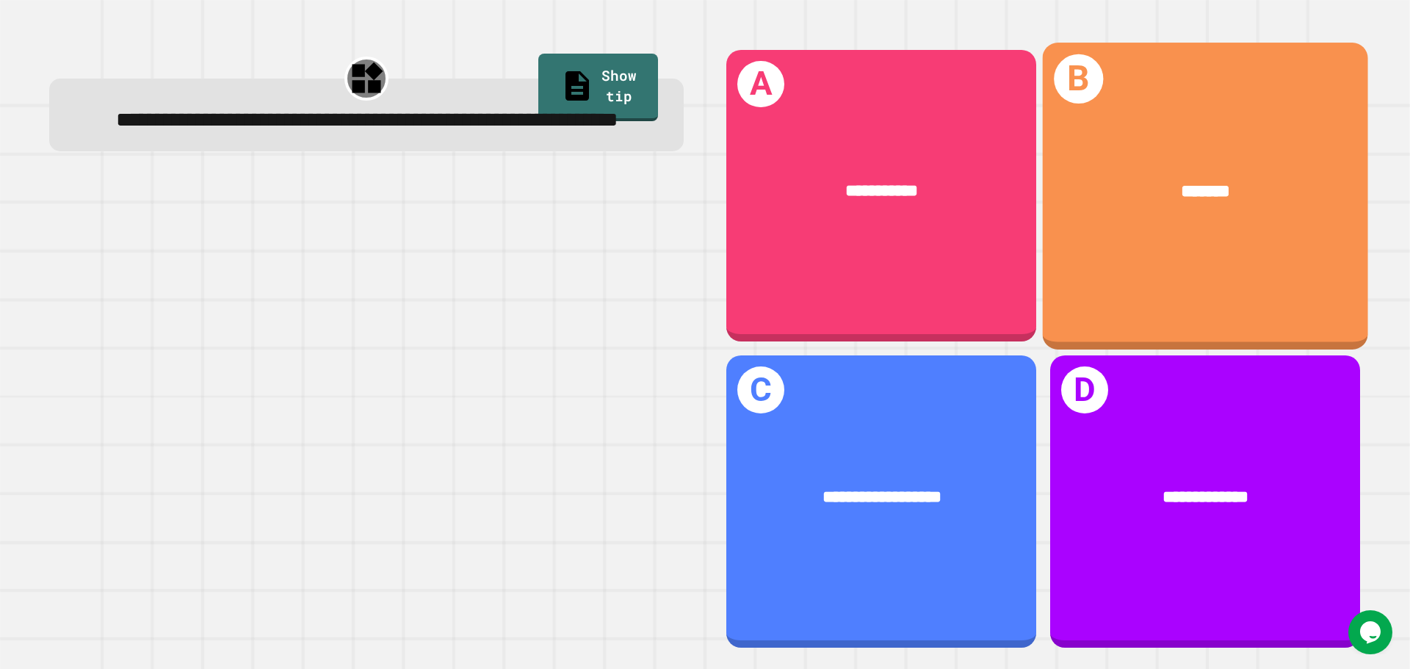
click at [1144, 248] on div "B *******" at bounding box center [1205, 196] width 325 height 306
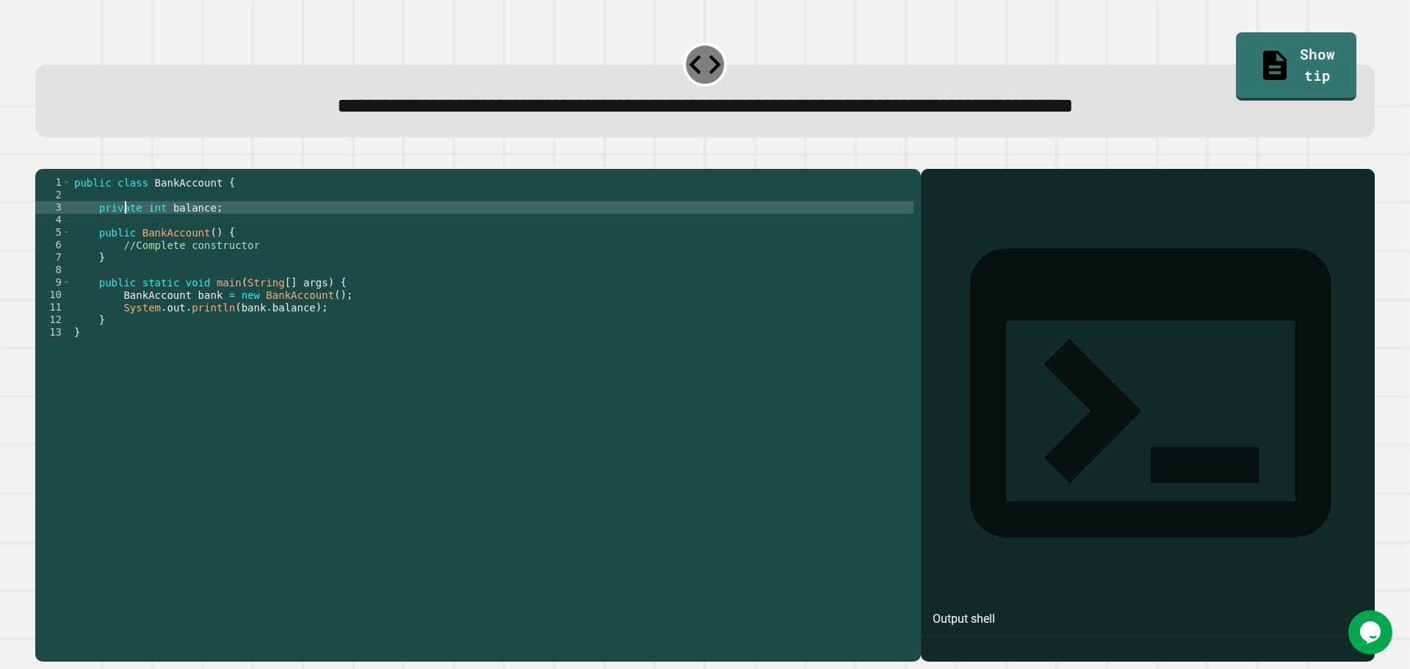
click at [124, 229] on div "public class BankAccount { private int balance ; public BankAccount ( ) { //Com…" at bounding box center [492, 401] width 843 height 450
click at [504, 281] on div "public class BankAccount { private int balance ; public BankAccount ( ) { //Com…" at bounding box center [492, 401] width 843 height 450
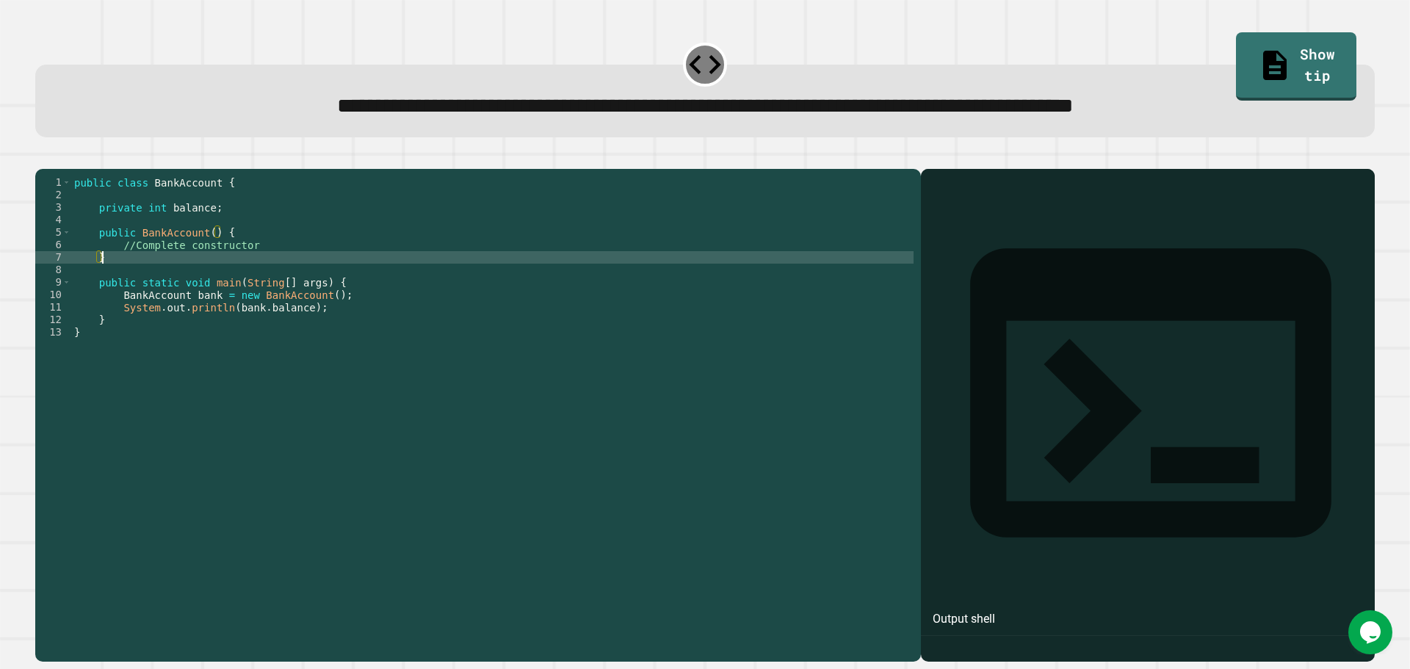
click at [314, 270] on div "public class BankAccount { private int balance ; public BankAccount ( ) { //Com…" at bounding box center [492, 401] width 843 height 450
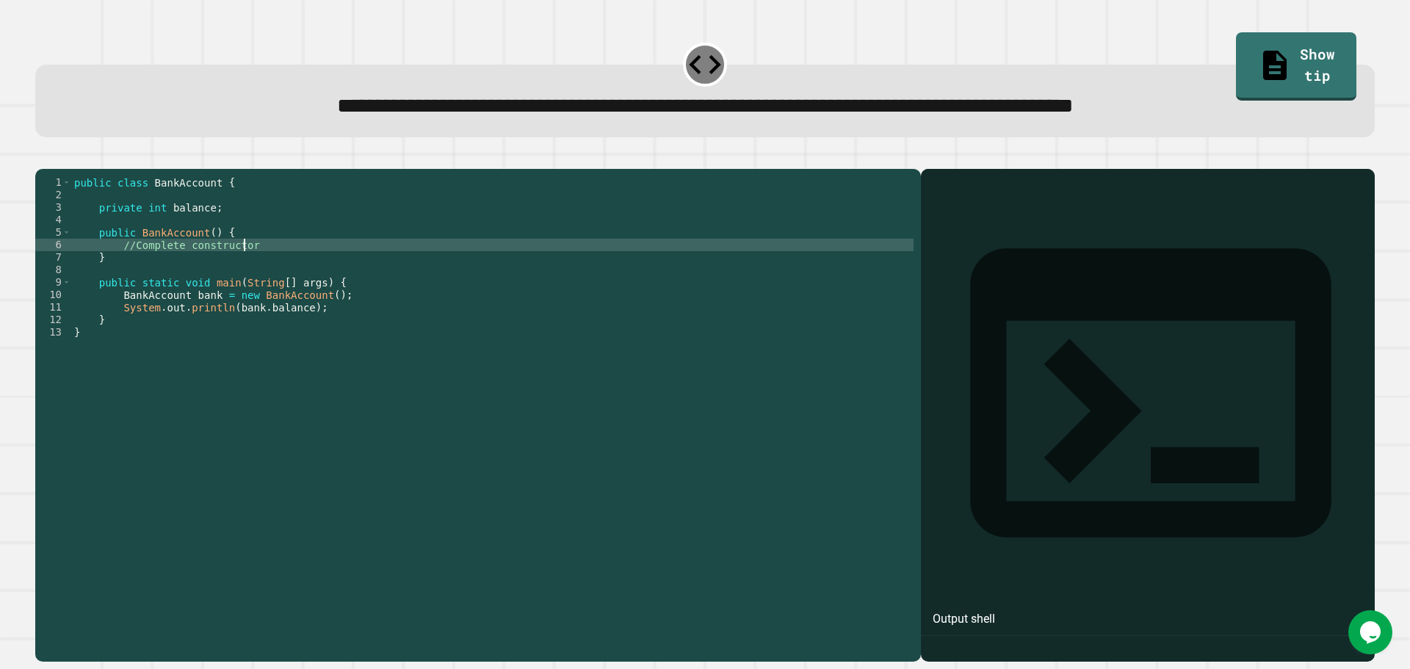
type textarea "**********"
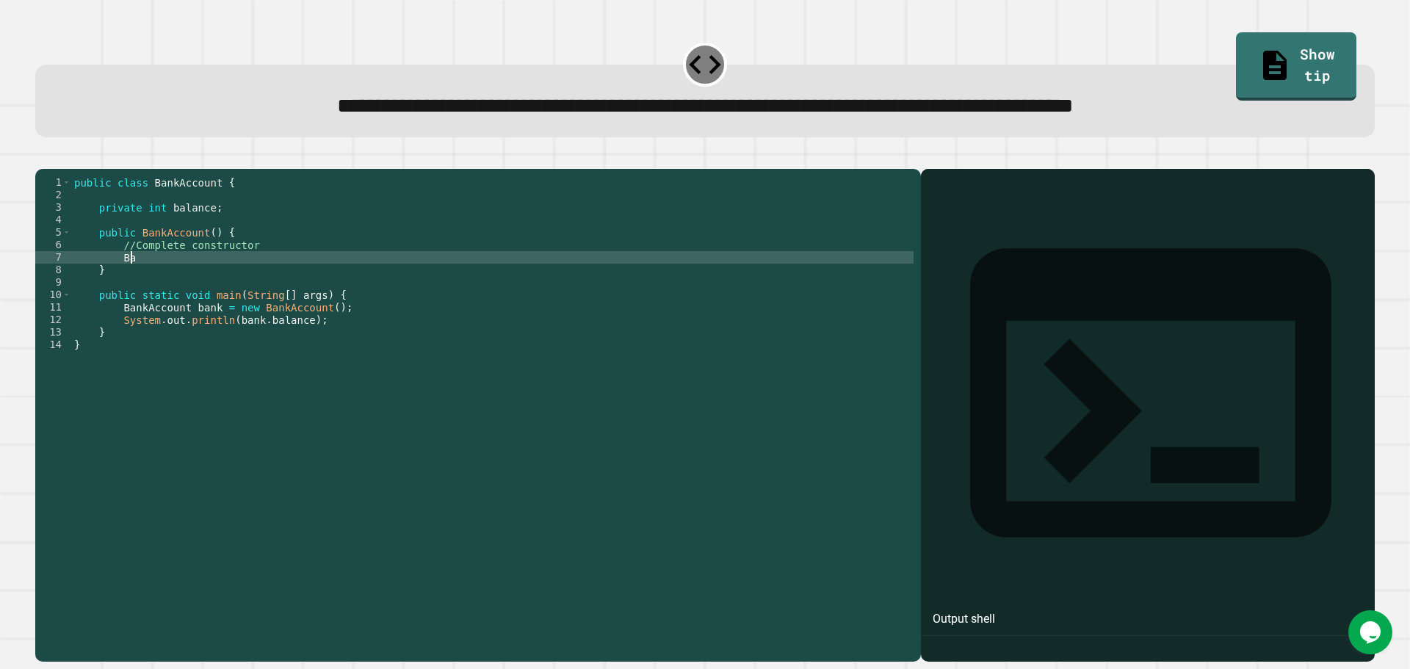
scroll to position [0, 4]
type textarea "*"
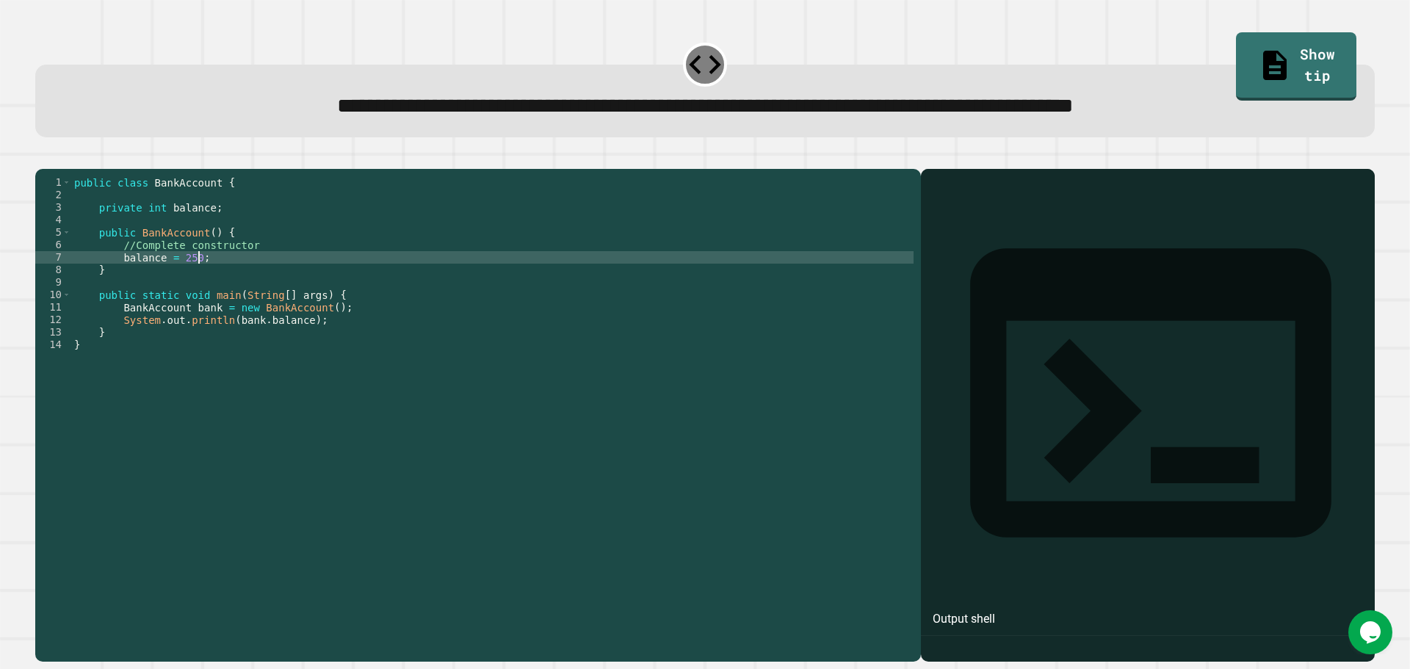
type textarea "**********"
click at [43, 157] on icon "button" at bounding box center [43, 157] width 0 height 0
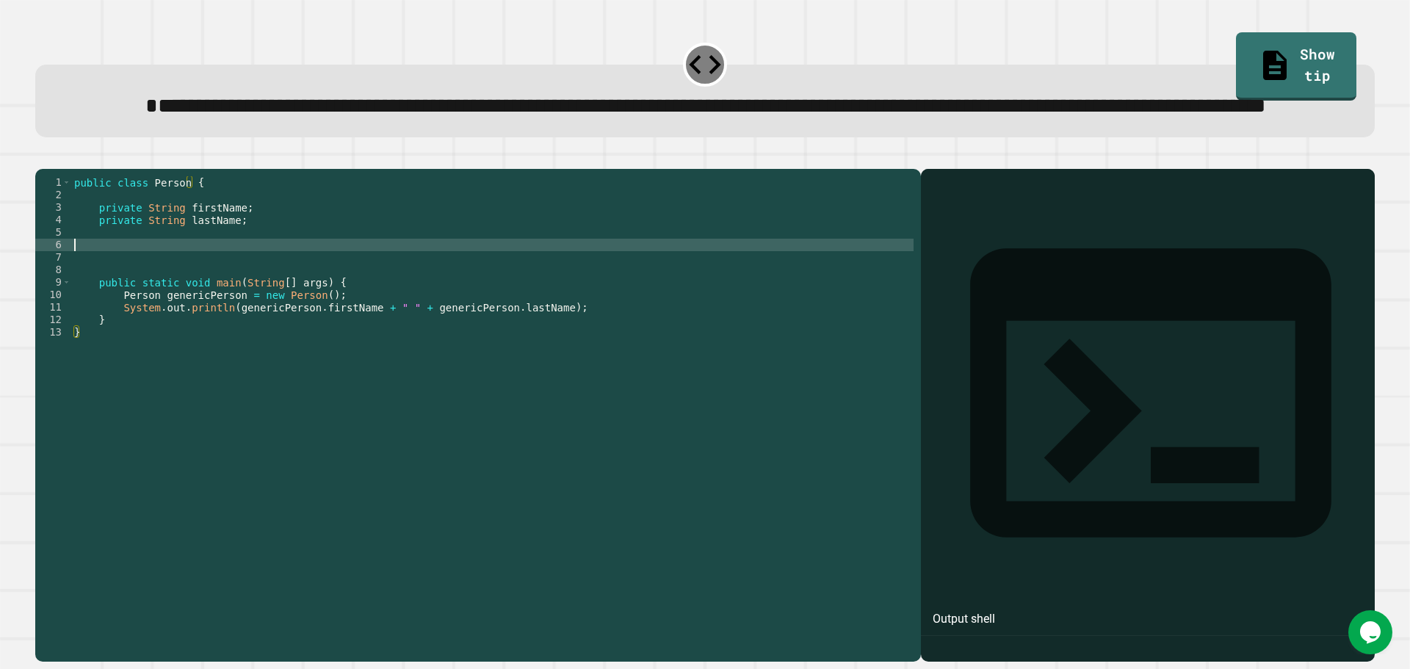
click at [178, 300] on div "public class Person { private String firstName ; private String lastName ; publ…" at bounding box center [492, 382] width 843 height 412
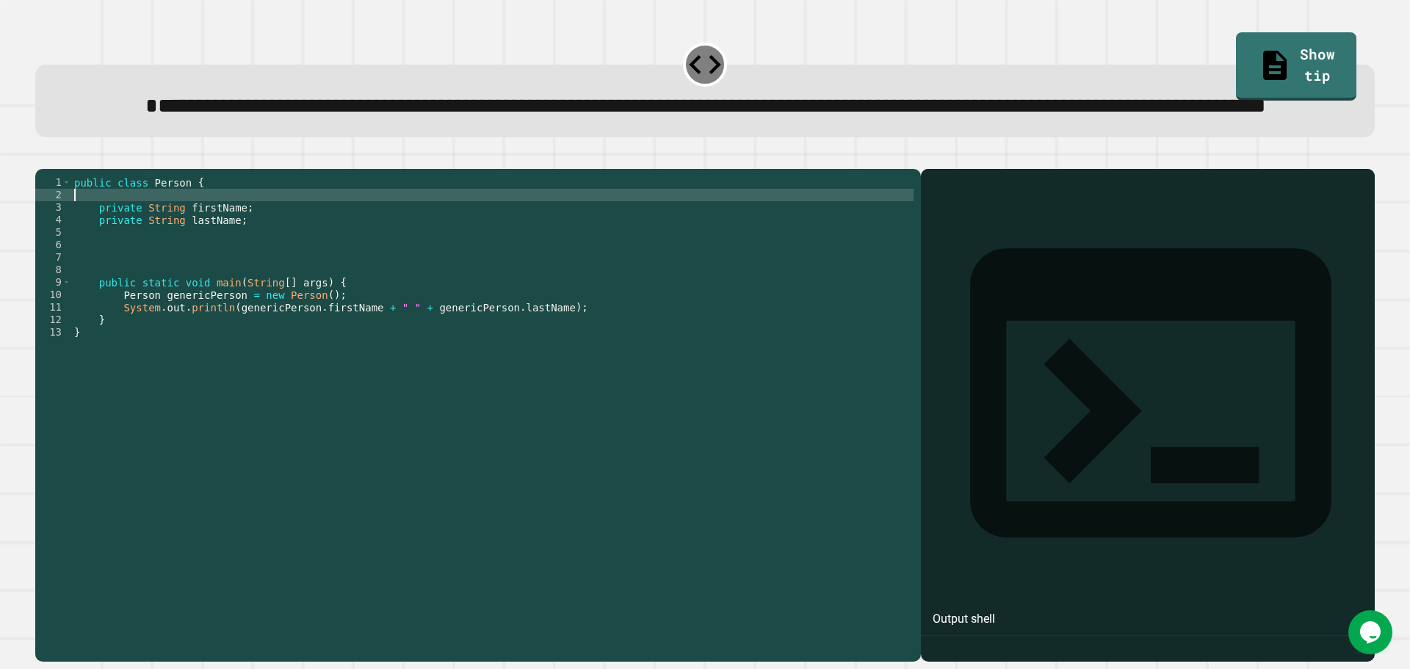
click at [224, 253] on div "public class Person { private String firstName ; private String lastName ; publ…" at bounding box center [492, 382] width 843 height 412
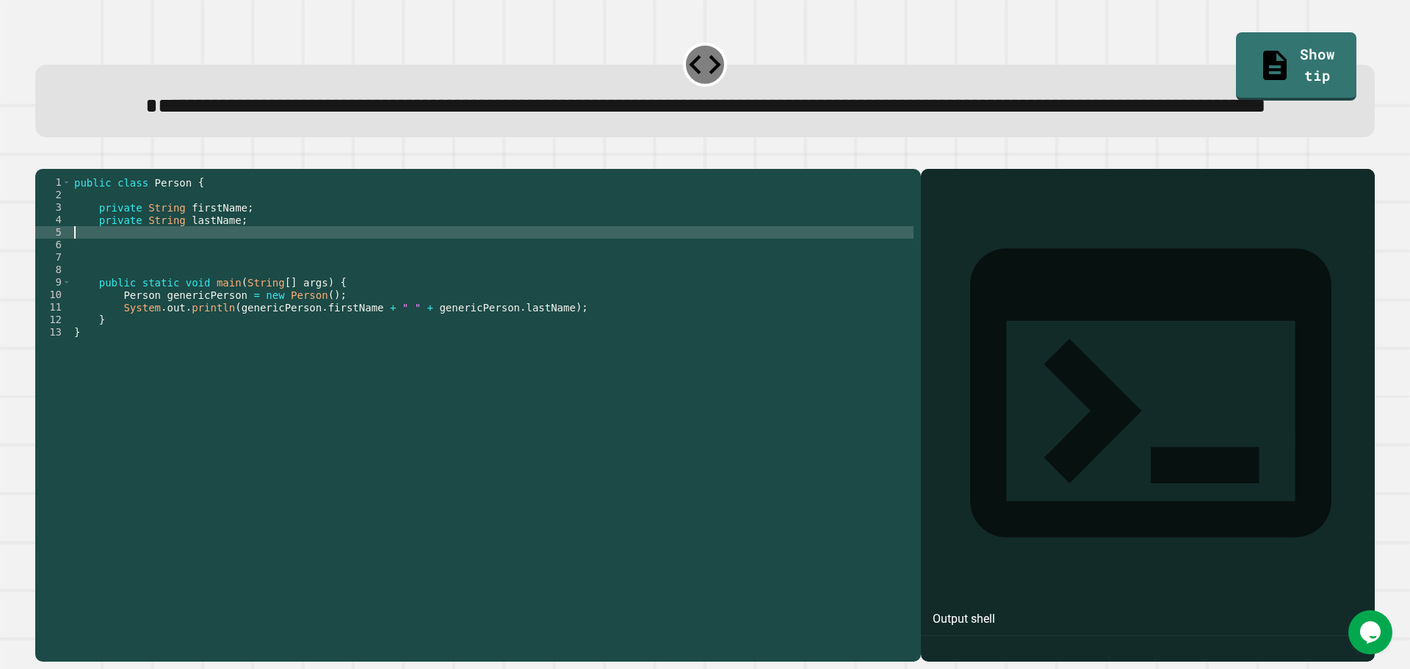
click at [224, 285] on div "public class Person { private String firstName ; private String lastName ; publ…" at bounding box center [492, 382] width 843 height 412
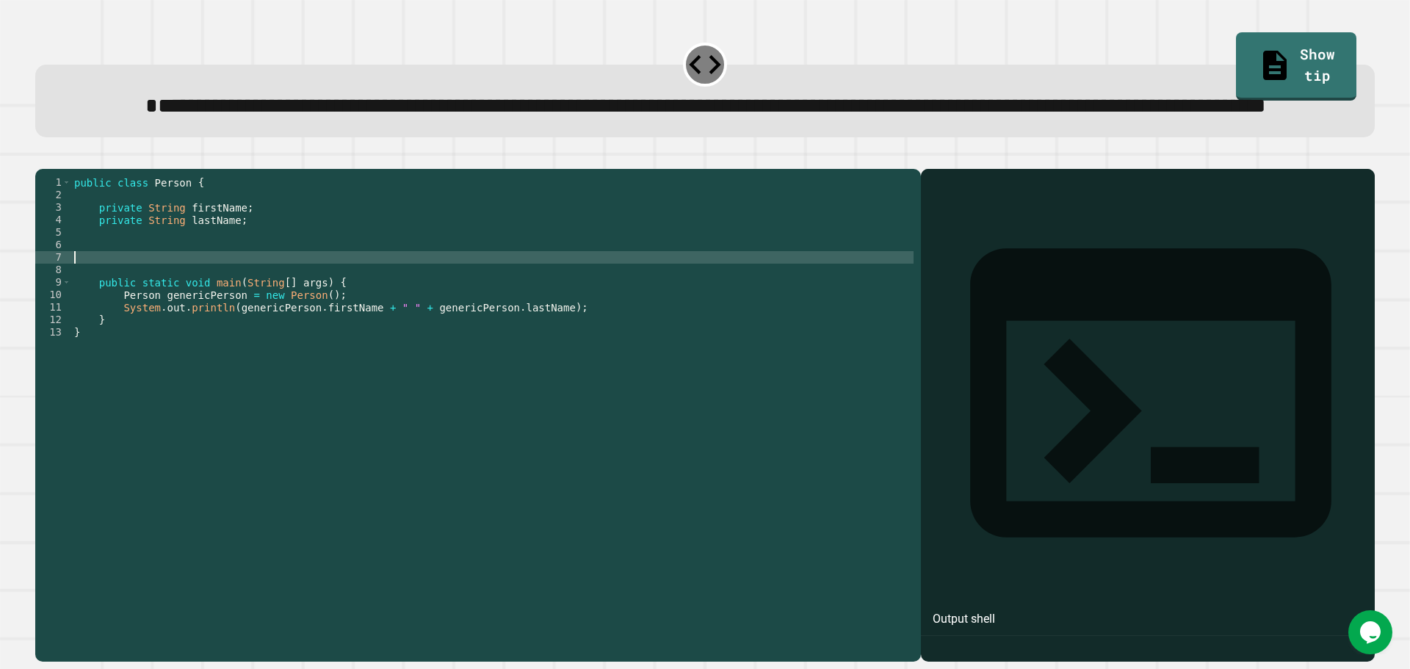
click at [237, 314] on div "public class Person { private String firstName ; private String lastName ; publ…" at bounding box center [492, 382] width 843 height 412
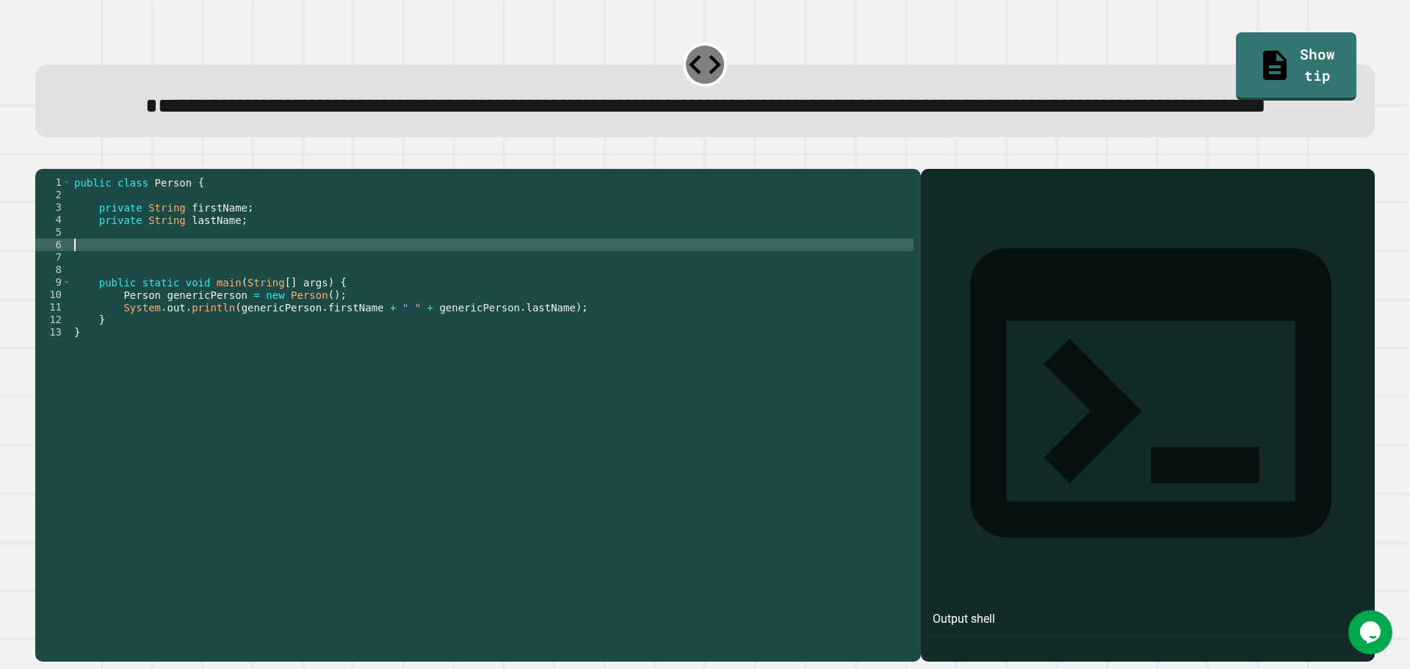
click at [223, 303] on div "public class Person { private String firstName ; private String lastName ; publ…" at bounding box center [492, 382] width 843 height 412
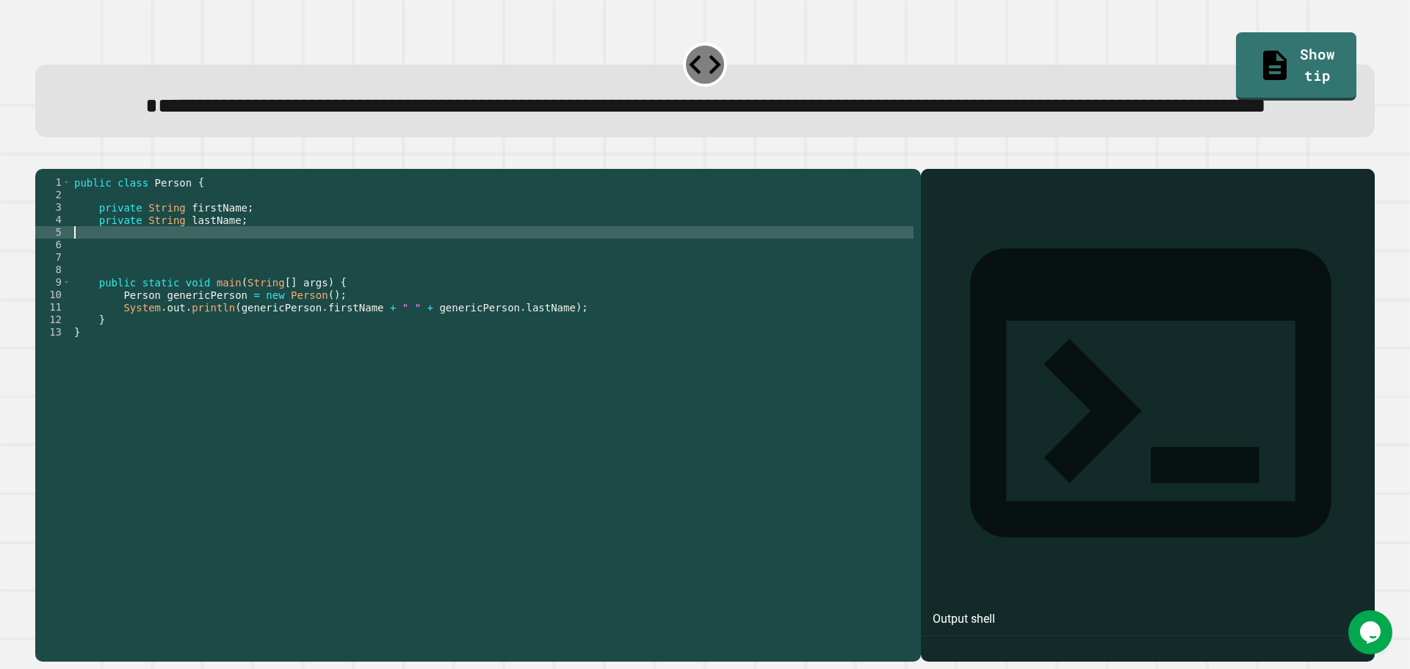
click at [198, 294] on div "public class Person { private String firstName ; private String lastName ; publ…" at bounding box center [492, 382] width 843 height 412
click at [153, 318] on div "public class Person { private String firstName ; private String lastName ; publ…" at bounding box center [492, 382] width 843 height 412
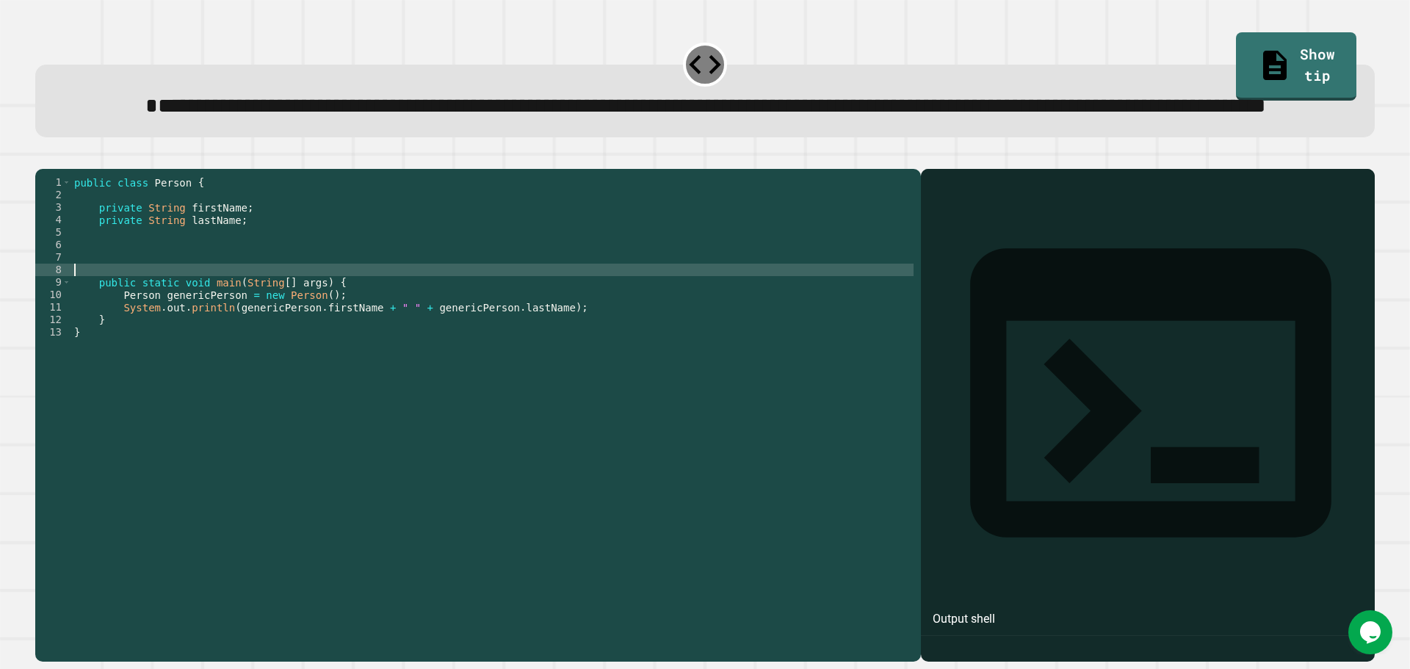
click at [137, 326] on div "public class Person { private String firstName ; private String lastName ; publ…" at bounding box center [492, 382] width 843 height 412
click at [1305, 46] on link "Show tip" at bounding box center [1296, 64] width 110 height 71
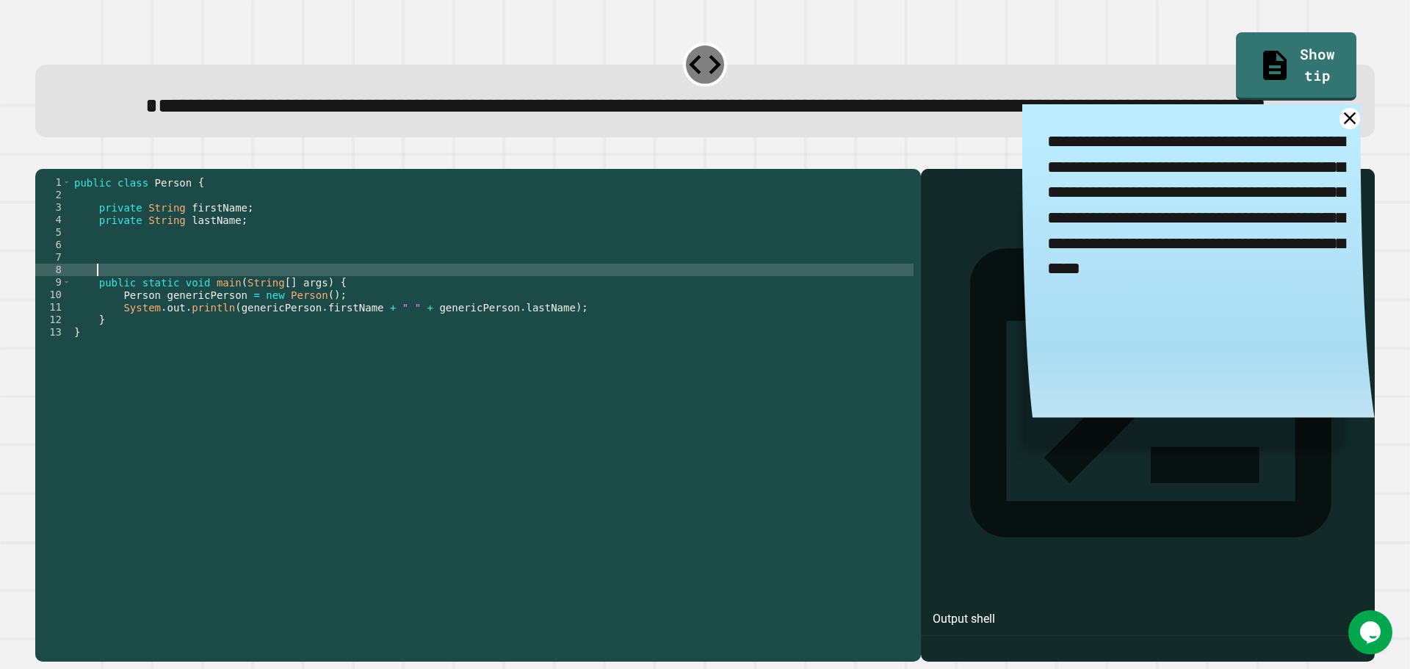
click at [201, 321] on div "public class Person { private String firstName ; private String lastName ; publ…" at bounding box center [492, 382] width 843 height 412
type textarea "*"
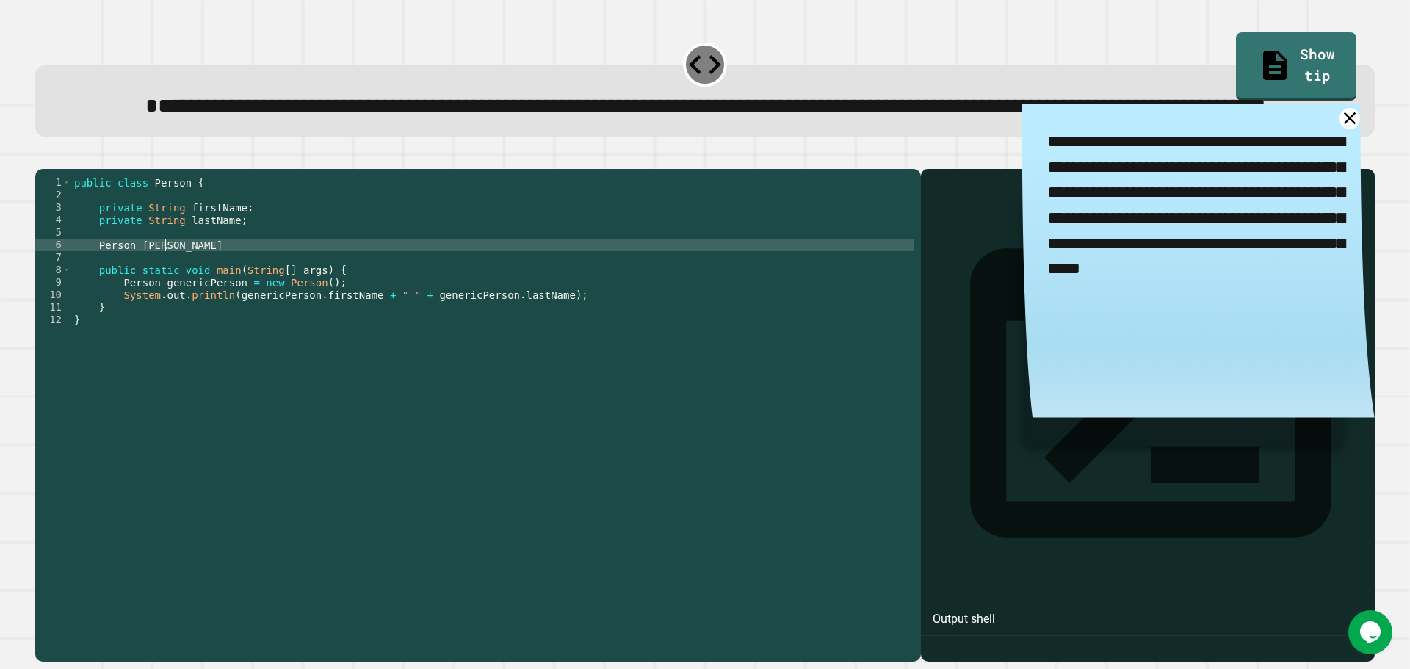
scroll to position [0, 6]
type textarea "*"
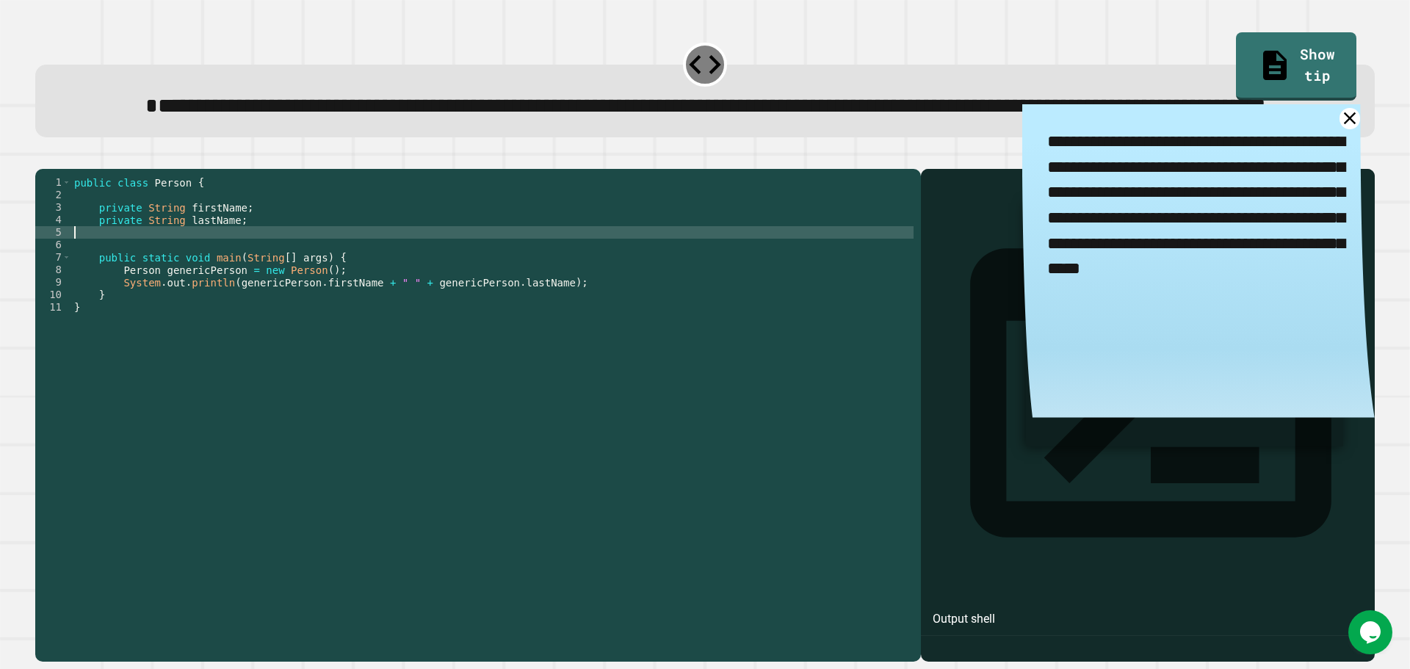
scroll to position [0, 0]
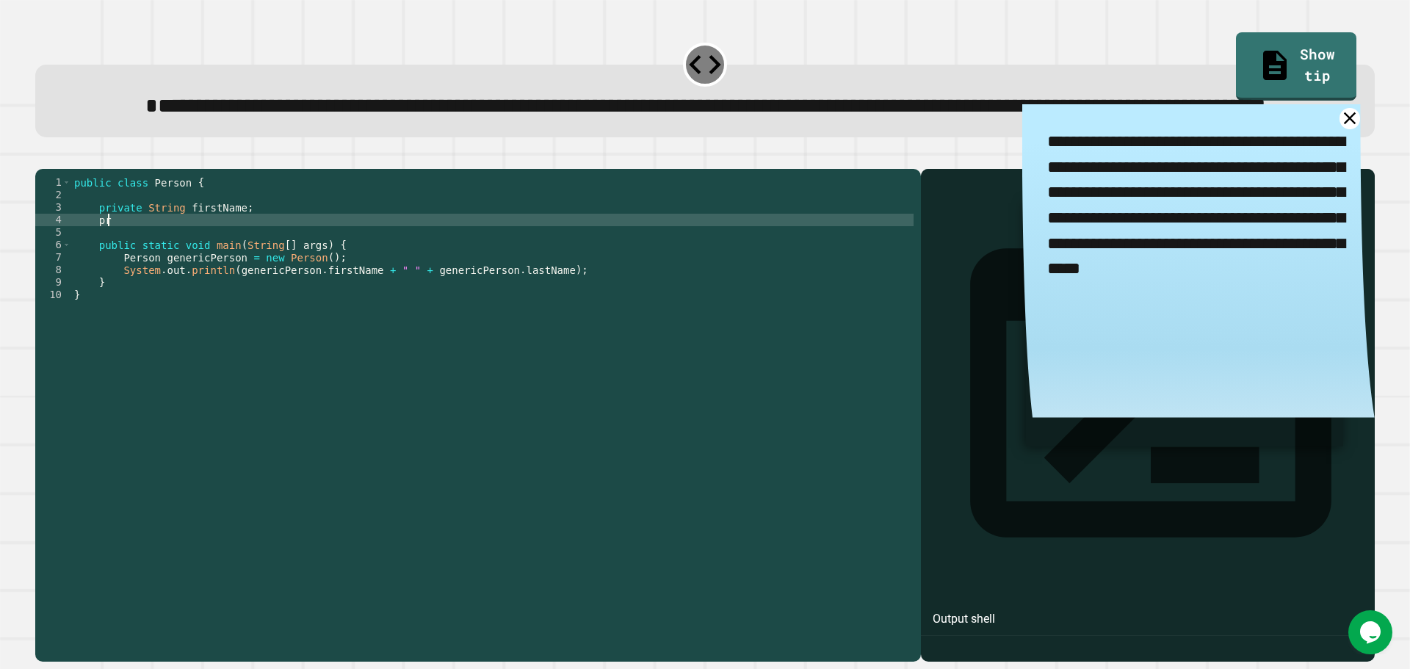
type textarea "*"
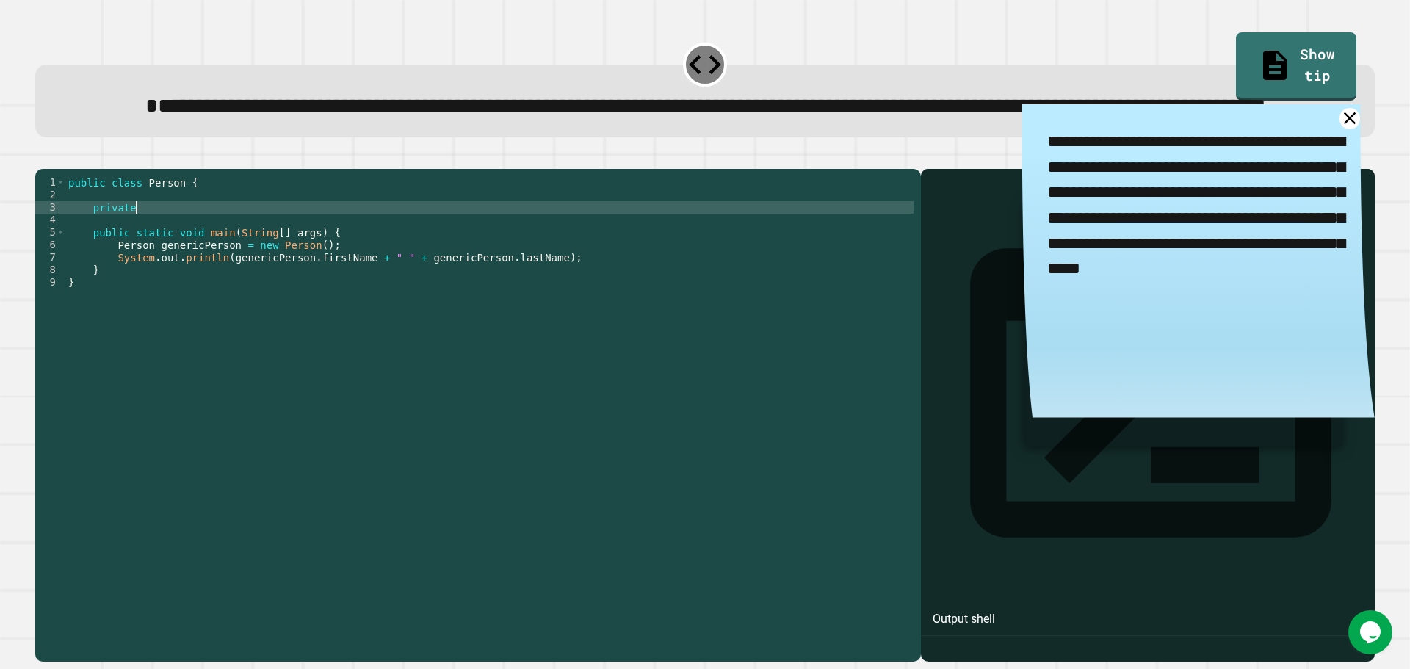
type textarea "*******"
click at [72, 157] on icon "button" at bounding box center [72, 157] width 0 height 0
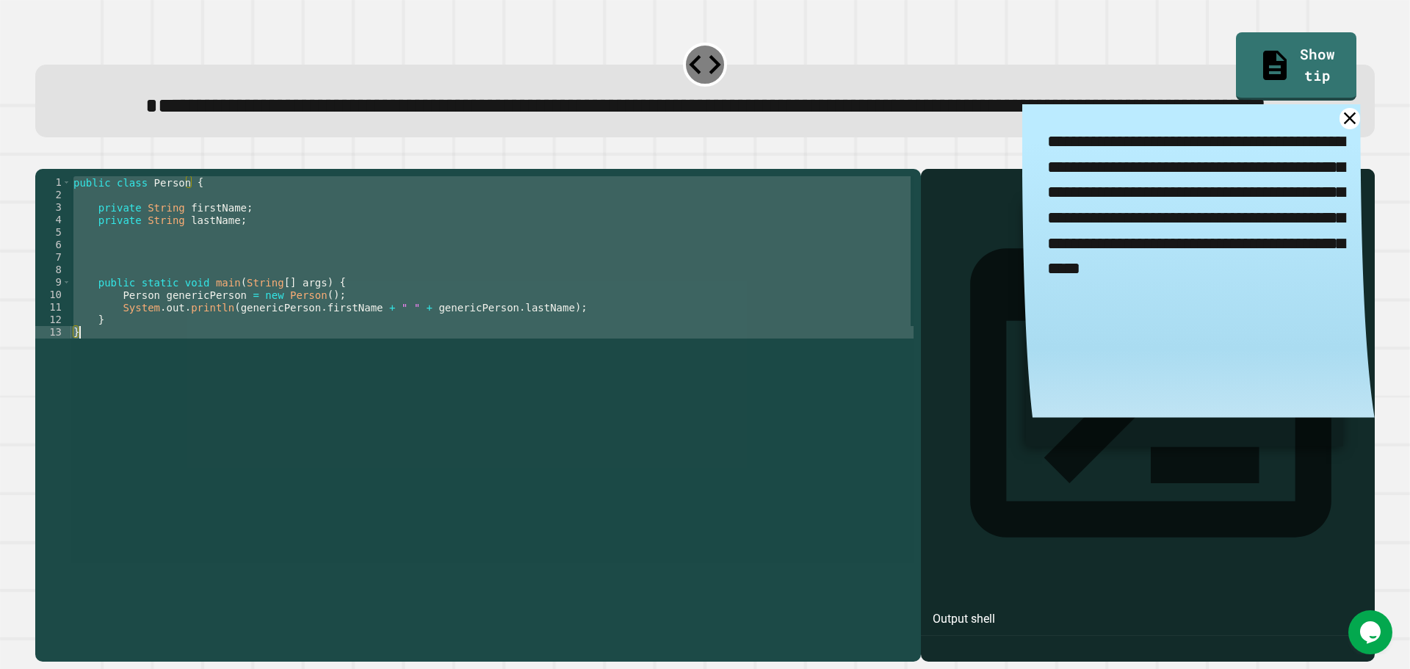
click at [170, 319] on div "public class Person { private String firstName ; private String lastName ; publ…" at bounding box center [492, 369] width 843 height 387
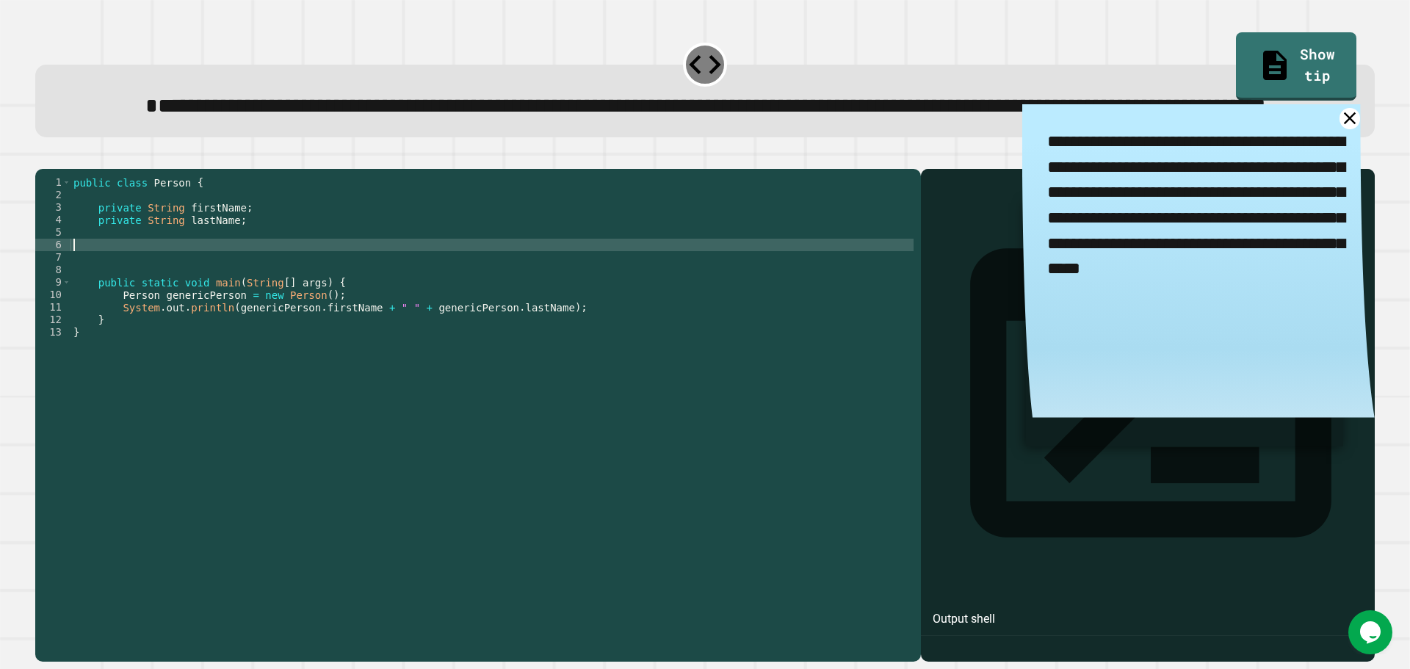
click at [165, 300] on div "public class Person { private String firstName ; private String lastName ; publ…" at bounding box center [492, 382] width 843 height 412
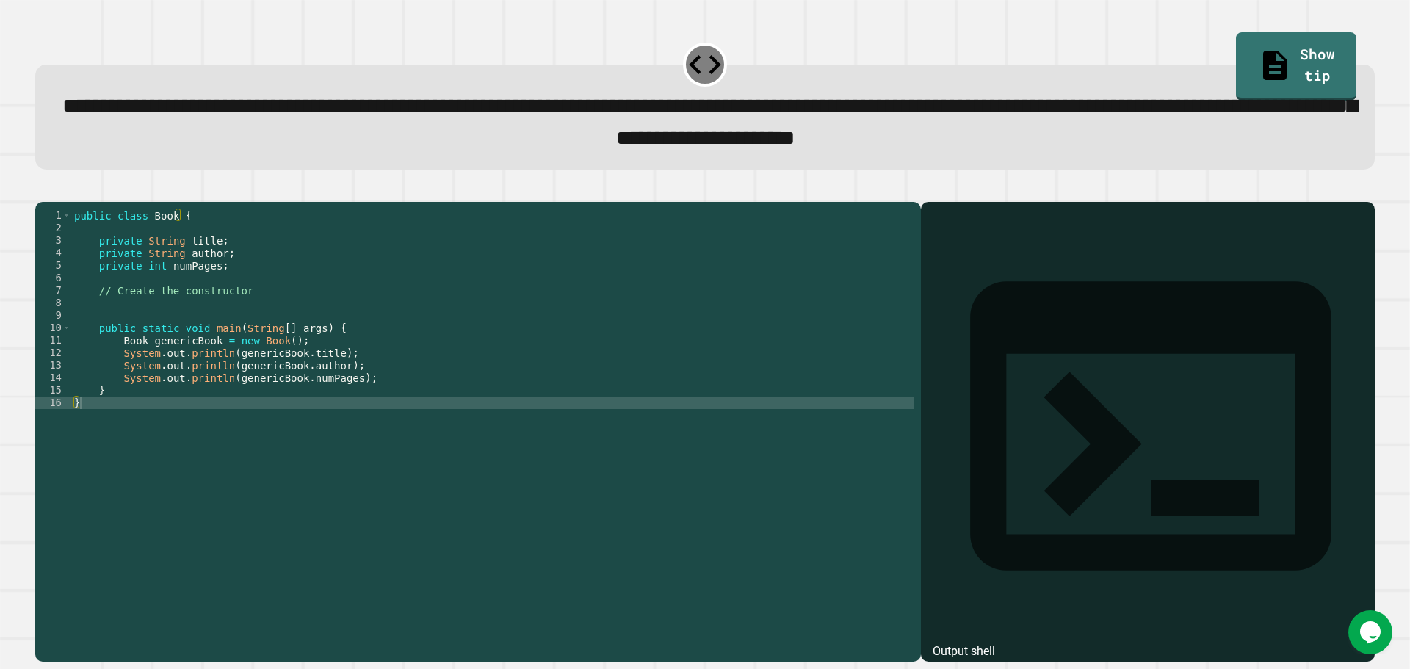
click at [229, 325] on div "public class Book { private String title ; private String author ; private int …" at bounding box center [492, 415] width 843 height 412
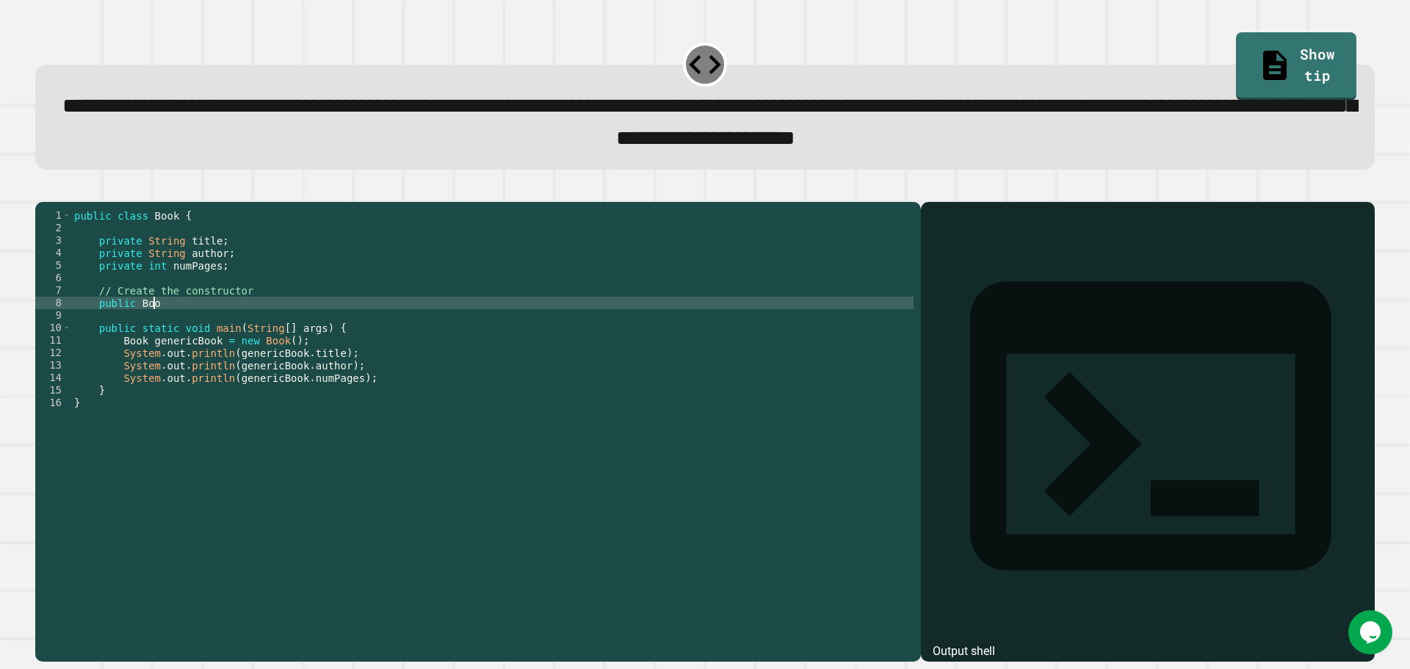
scroll to position [0, 5]
type textarea "**********"
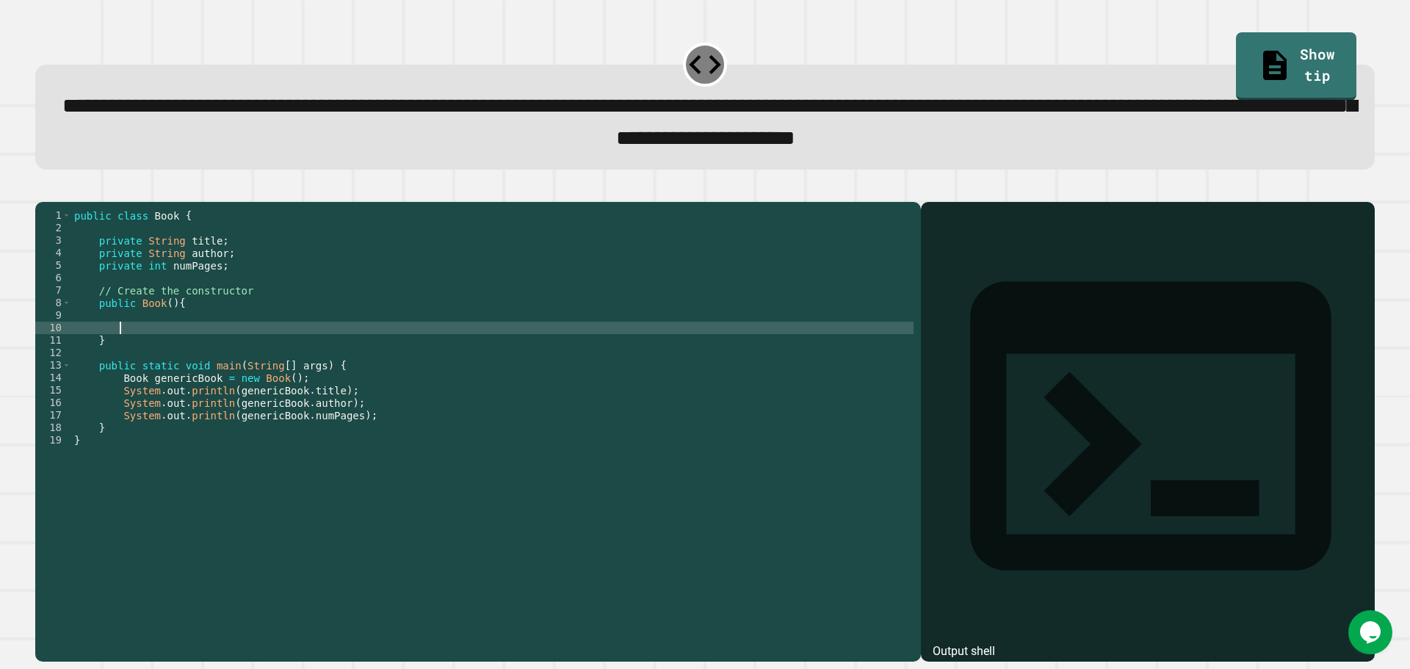
scroll to position [0, 1]
type textarea "*"
drag, startPoint x: 203, startPoint y: 350, endPoint x: 120, endPoint y: 347, distance: 83.8
click at [120, 347] on div "public class Book { private String title ; private String author ; private int …" at bounding box center [492, 415] width 843 height 412
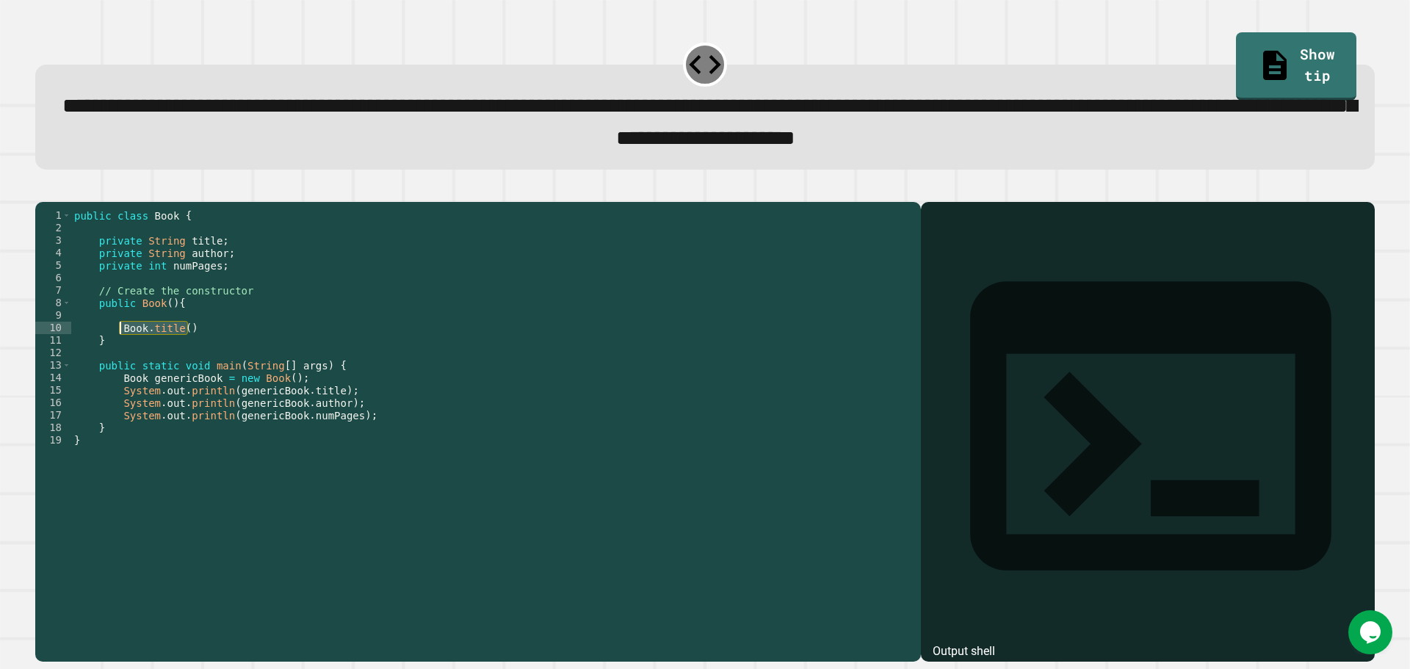
type textarea "**********"
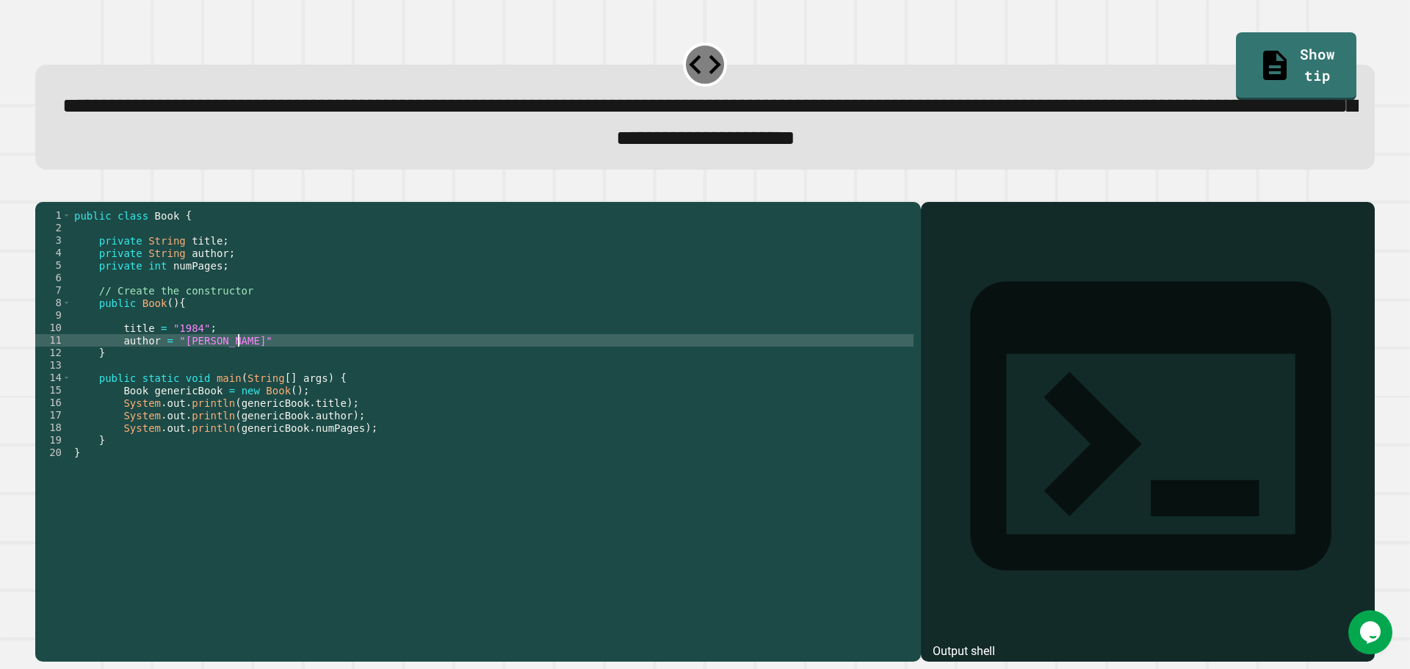
scroll to position [0, 12]
type textarea "**********"
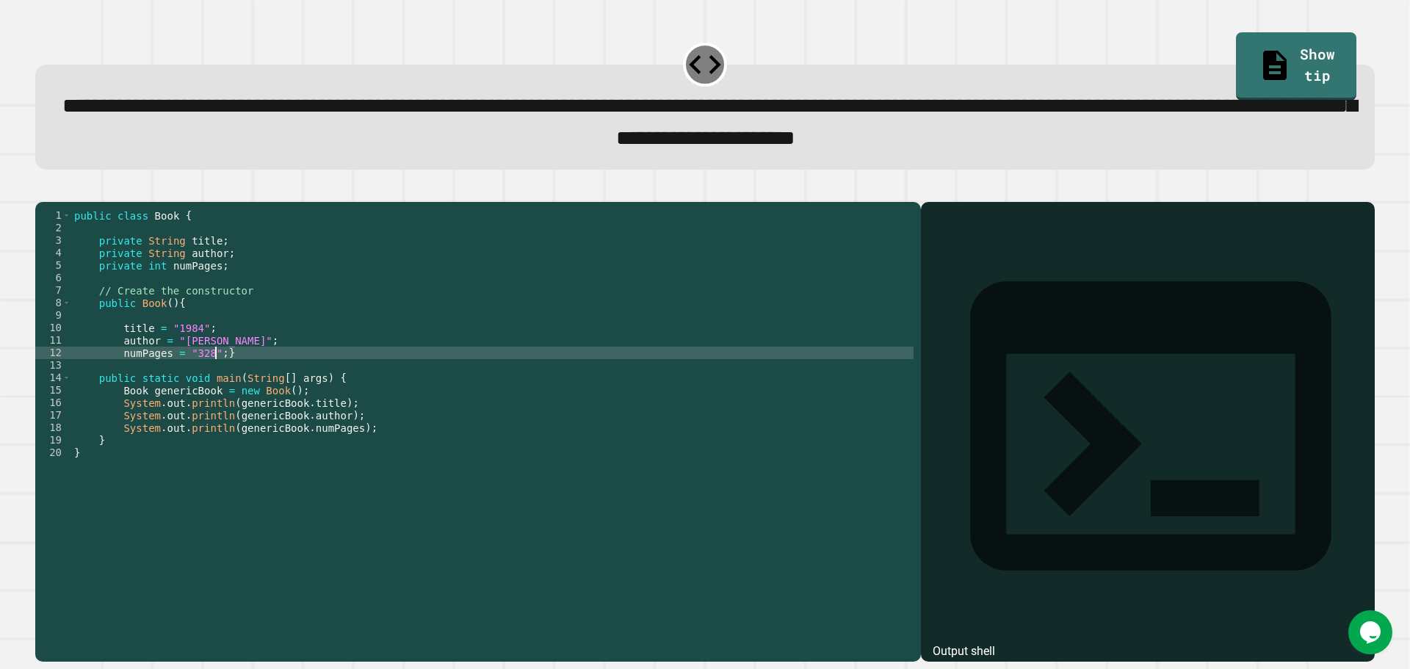
scroll to position [0, 10]
type textarea "**********"
click at [43, 190] on icon "button" at bounding box center [43, 190] width 0 height 0
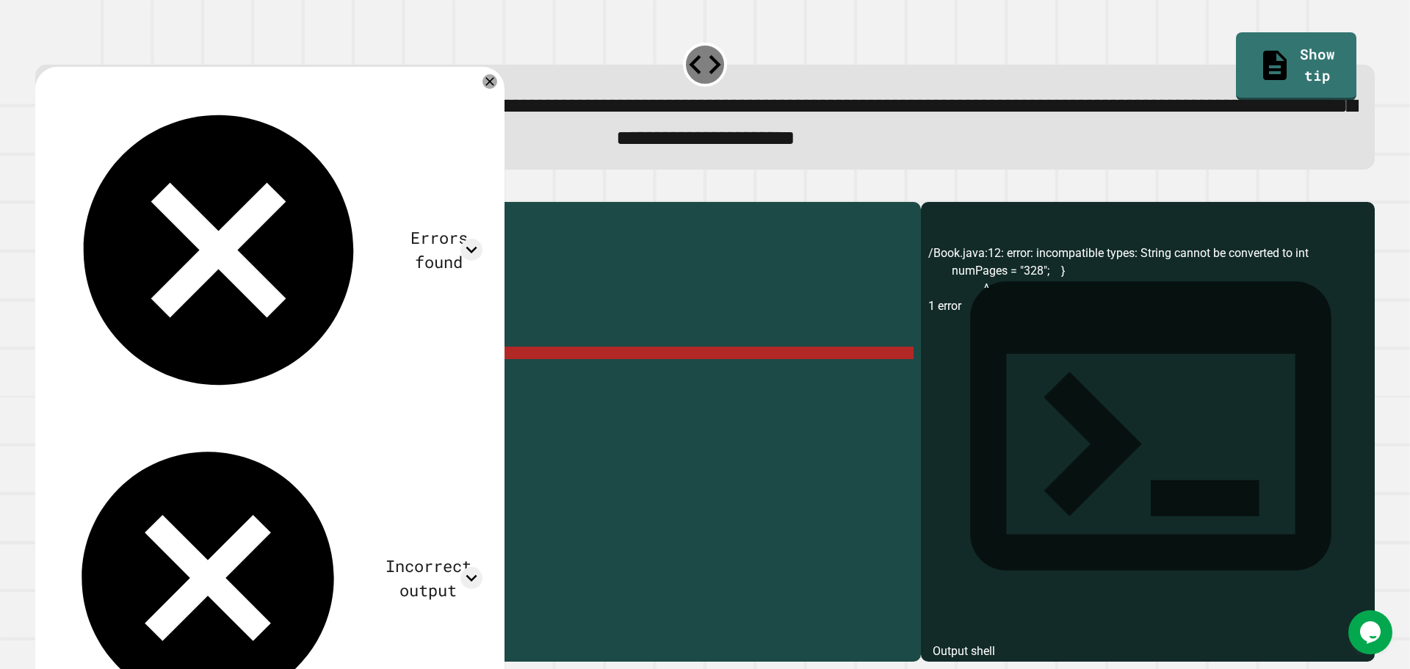
click at [226, 389] on div "public class Book { private String title ; private String author ; private int …" at bounding box center [492, 415] width 843 height 412
click at [486, 90] on icon at bounding box center [490, 82] width 18 height 18
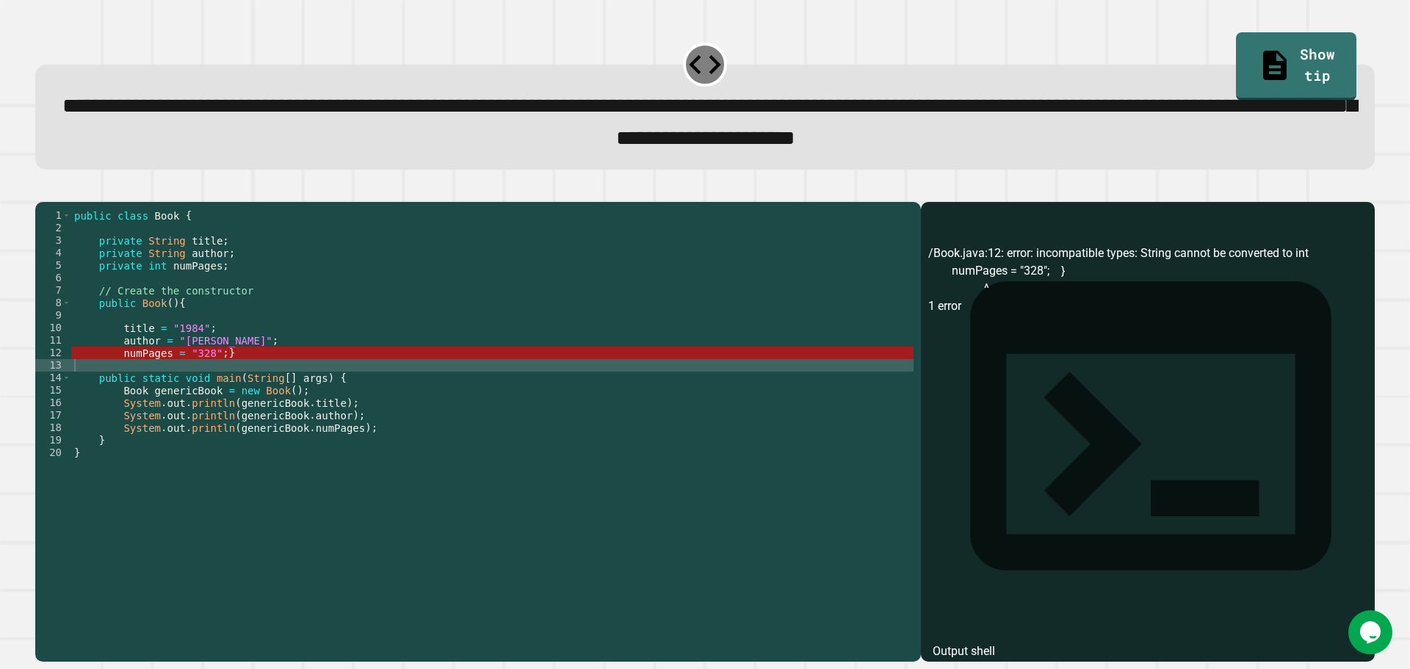
click at [237, 377] on div "public class Book { private String title ; private String author ; private int …" at bounding box center [492, 415] width 843 height 412
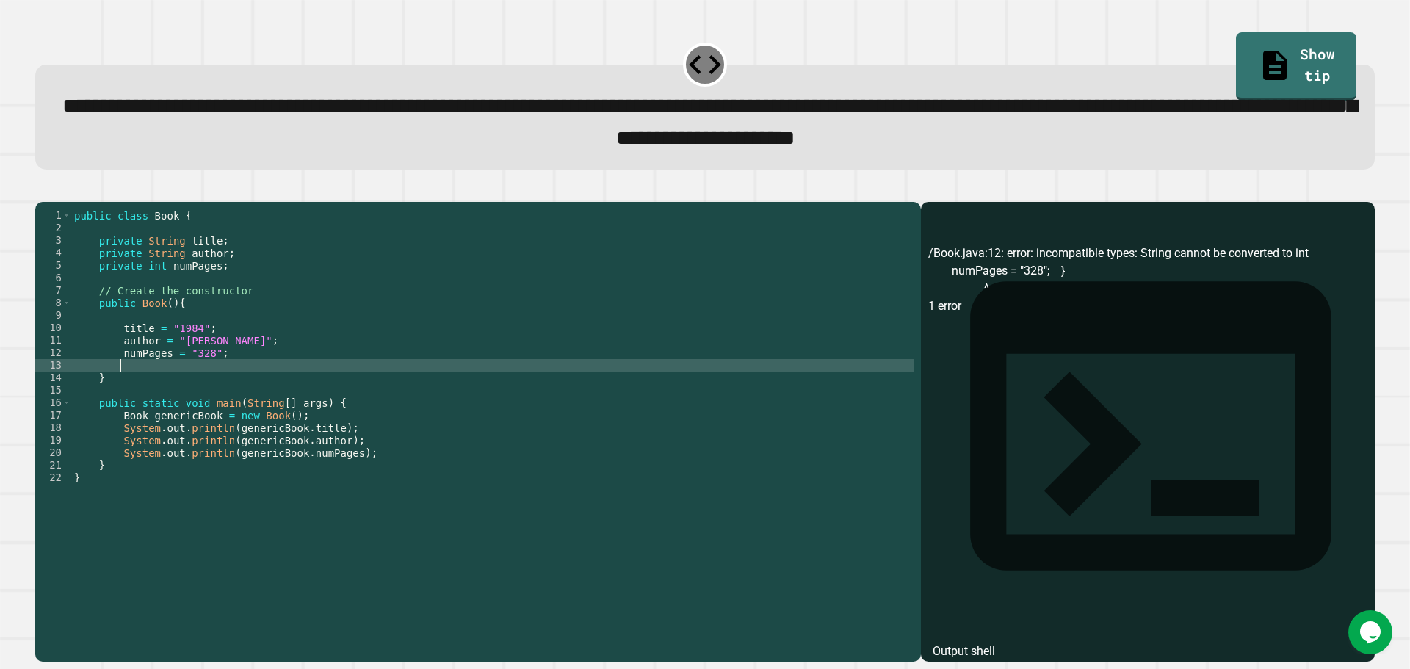
click at [148, 380] on div "public class Book { private String title ; private String author ; private int …" at bounding box center [492, 415] width 843 height 412
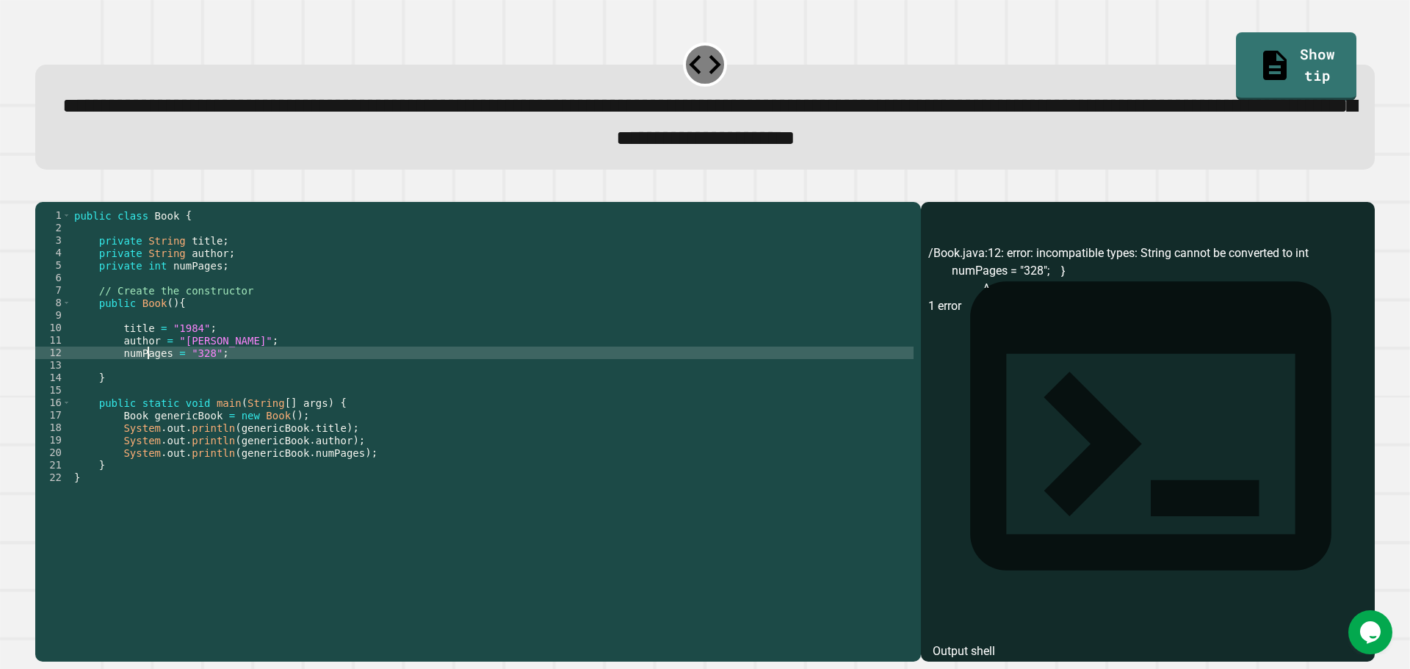
click at [43, 190] on icon "button" at bounding box center [43, 190] width 0 height 0
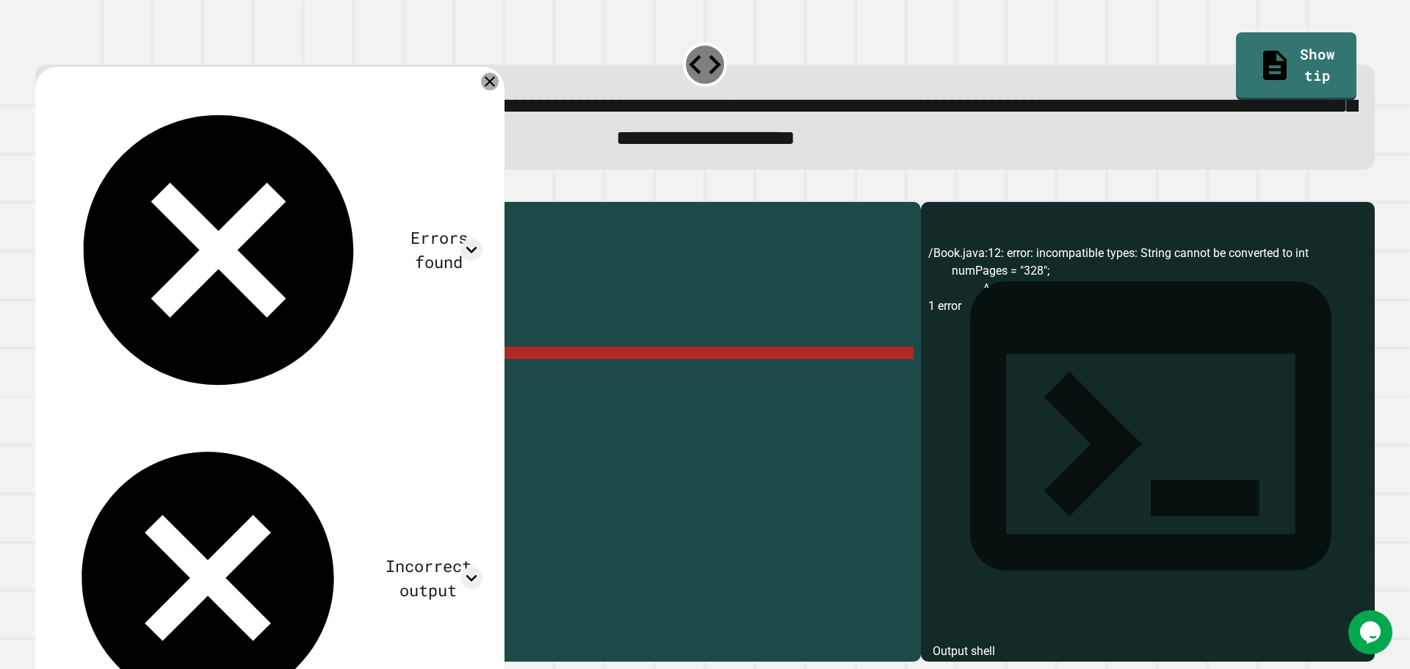
click at [484, 88] on icon at bounding box center [490, 82] width 18 height 18
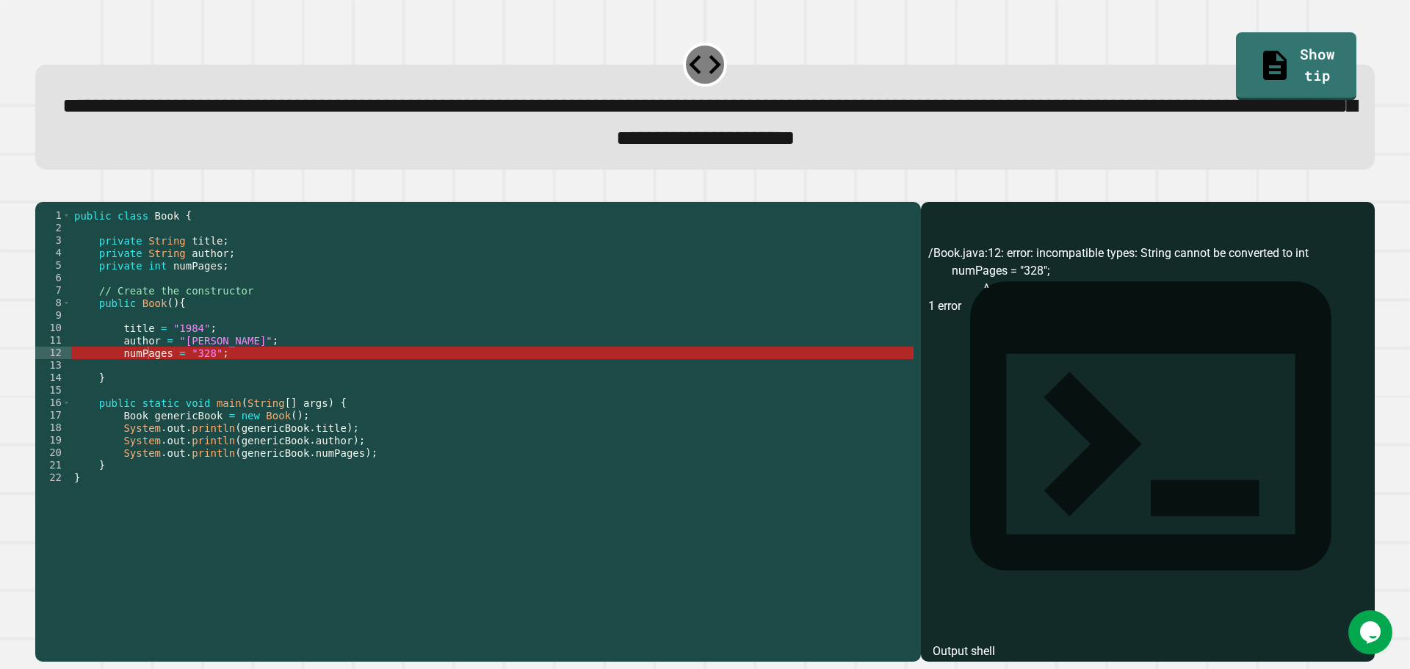
click at [211, 374] on div "public class Book { private String title ; private String author ; private int …" at bounding box center [492, 415] width 843 height 412
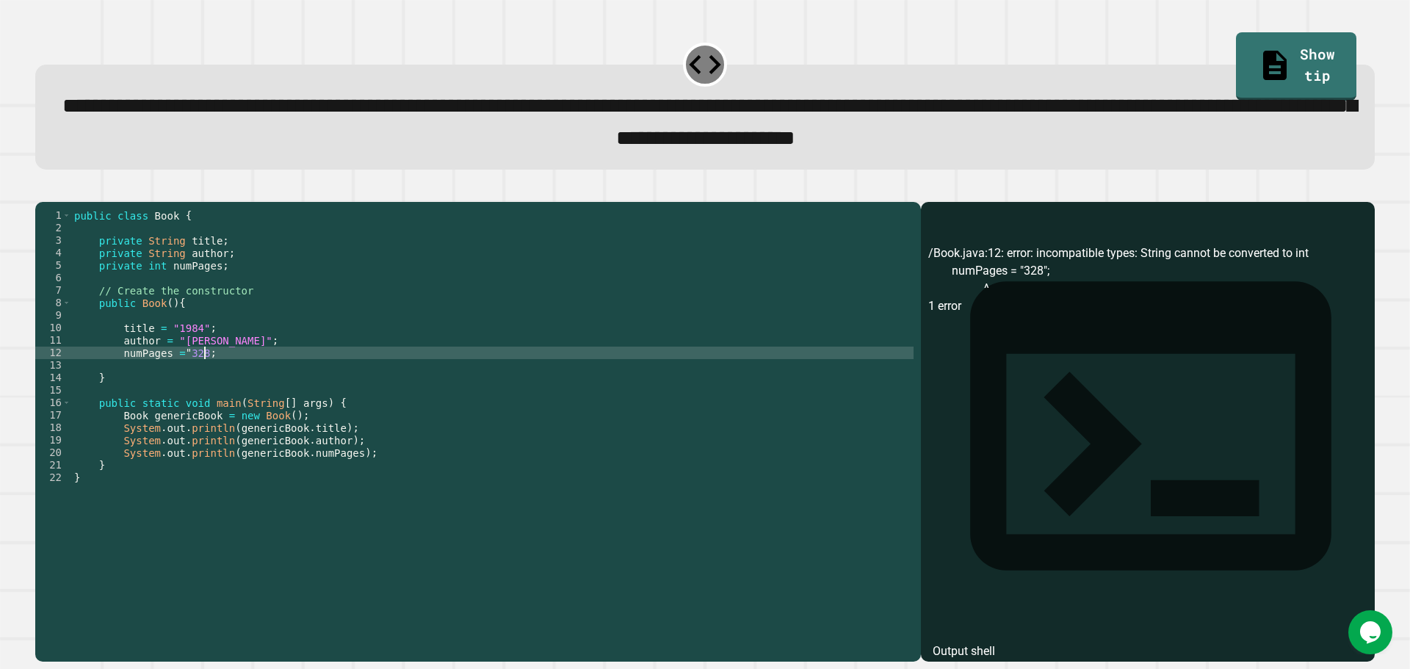
click at [187, 377] on div "public class Book { private String title ; private String author ; private int …" at bounding box center [492, 415] width 843 height 412
type textarea "**********"
click at [43, 190] on button "button" at bounding box center [43, 190] width 0 height 0
